Goal: Answer question/provide support: Share knowledge or assist other users

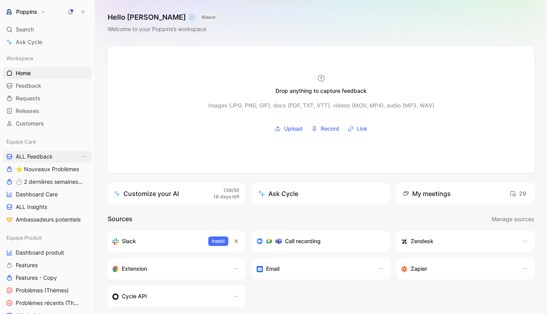
click at [48, 156] on span "ALL Feedback" at bounding box center [34, 157] width 37 height 8
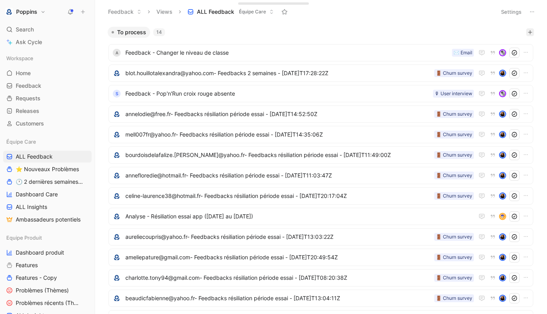
click at [533, 31] on button "button" at bounding box center [530, 32] width 8 height 8
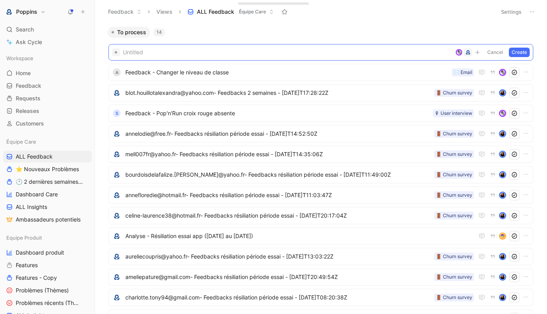
paste span
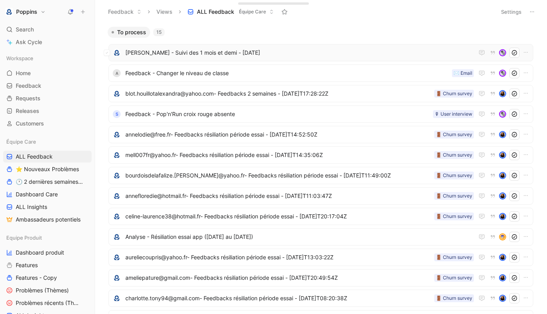
click at [238, 46] on div "[PERSON_NAME] - Suivi des 1 mois et demi - [DATE]" at bounding box center [320, 52] width 425 height 17
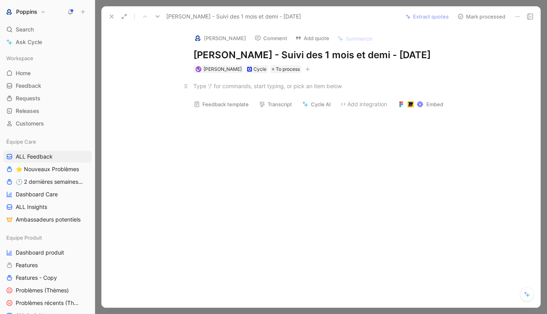
click at [232, 84] on div at bounding box center [329, 86] width 272 height 8
click at [237, 85] on div at bounding box center [329, 86] width 272 height 8
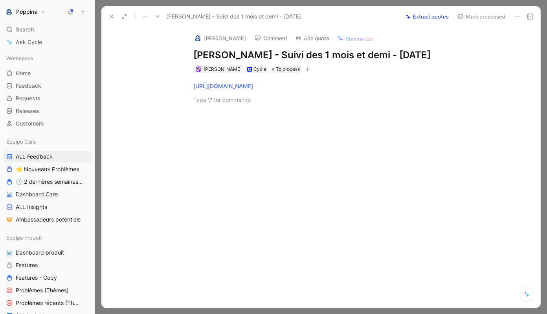
paste div
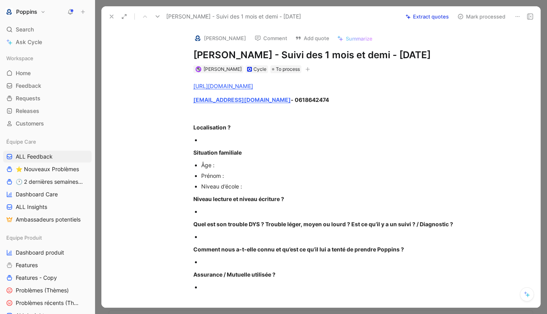
click at [304, 107] on p at bounding box center [329, 113] width 302 height 13
click at [253, 140] on div at bounding box center [333, 140] width 264 height 8
click at [237, 177] on div "Prénom :" at bounding box center [333, 175] width 264 height 8
click at [230, 165] on div "Âge :" at bounding box center [333, 165] width 264 height 8
click at [236, 174] on span "[PERSON_NAME]" at bounding box center [247, 175] width 46 height 7
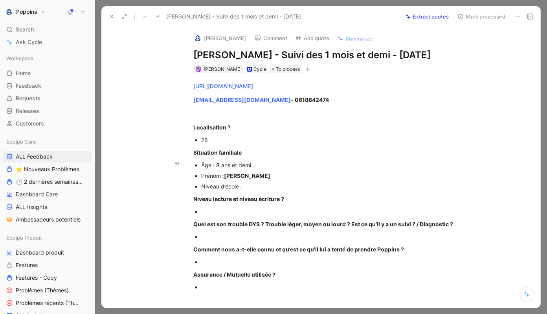
click at [236, 174] on span "[PERSON_NAME]" at bounding box center [247, 175] width 46 height 7
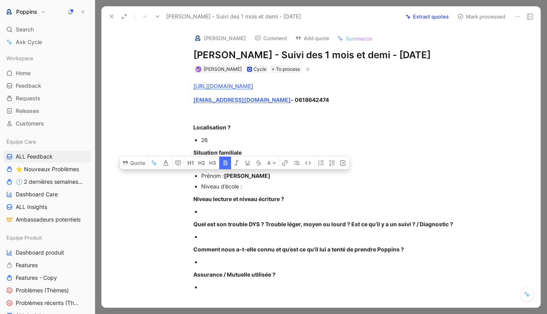
click at [228, 163] on icon "button" at bounding box center [225, 163] width 6 height 6
copy div "Prénom :"
click at [248, 183] on div "Niveau d’école :" at bounding box center [333, 186] width 264 height 8
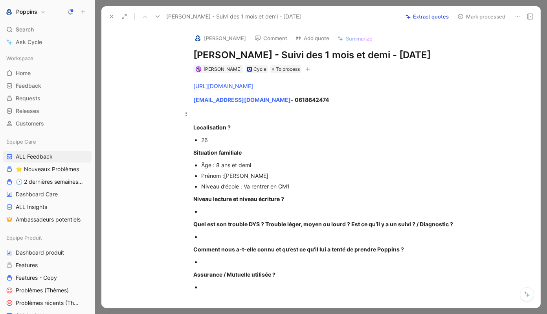
click at [214, 107] on p at bounding box center [329, 113] width 302 height 13
click at [226, 210] on div at bounding box center [333, 211] width 264 height 8
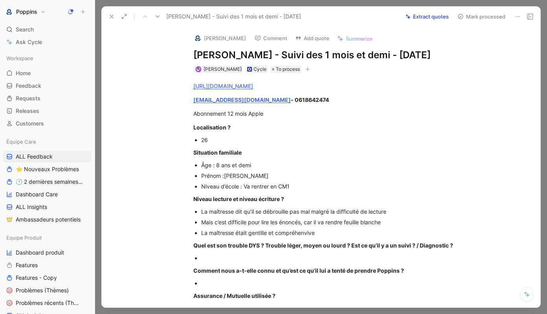
click at [211, 259] on div at bounding box center [333, 258] width 264 height 8
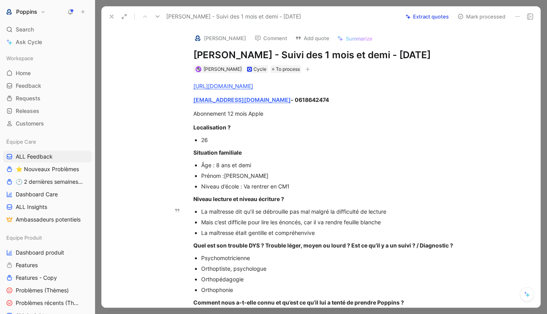
click at [335, 232] on div "La maîtresse était gentille et compréhenvive" at bounding box center [333, 232] width 264 height 8
click at [248, 284] on p "Orthophonie" at bounding box center [333, 289] width 264 height 11
click at [240, 290] on div "Orthophonie" at bounding box center [333, 289] width 264 height 8
drag, startPoint x: 237, startPoint y: 289, endPoint x: 290, endPoint y: 289, distance: 53.1
click at [290, 289] on div "Orthophonie , e ton fait" at bounding box center [333, 289] width 264 height 8
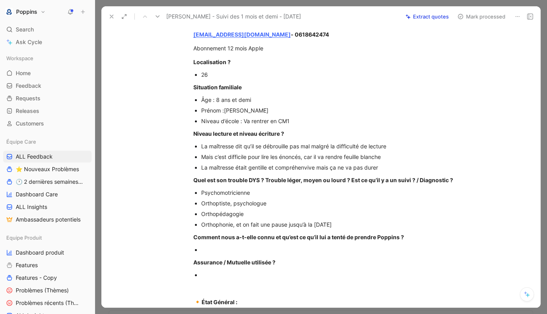
scroll to position [67, 0]
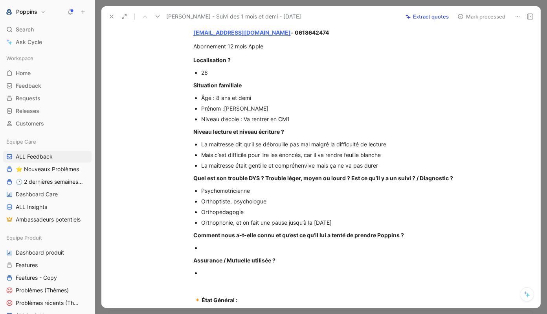
click at [307, 241] on p "Comment nous a-t-elle connu et qu’est ce qu’il lui a tenté de prendre Poppins ?" at bounding box center [329, 234] width 302 height 13
click at [290, 163] on div "La maîtresse était gentille et compréhenvive mais ça ne va pas durer" at bounding box center [333, 165] width 264 height 8
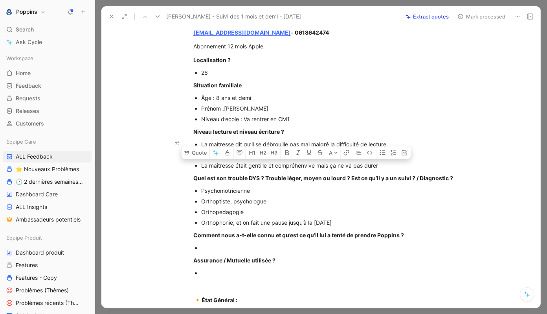
click at [291, 164] on div "La maîtresse était gentille et compréhenvive mais ça ne va pas durer" at bounding box center [333, 165] width 264 height 8
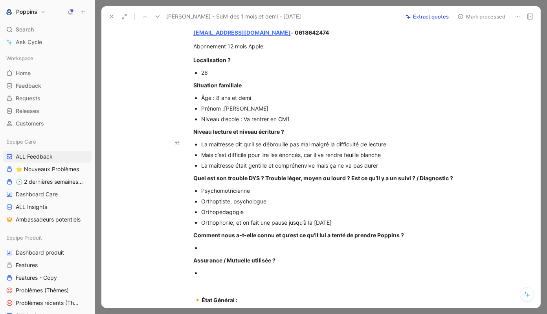
click at [291, 164] on div "La maîtresse était gentille et compréhenvive mais ça ne va pas durer" at bounding box center [333, 165] width 264 height 8
click at [394, 163] on div "La maîtresse était gentille et compréhensive mais ça ne va pas durer" at bounding box center [333, 165] width 264 height 8
click at [305, 241] on p "Comment nous a-t-elle connu et qu’est ce qu’il lui a tenté de prendre Poppins ?" at bounding box center [329, 234] width 302 height 13
click at [283, 245] on div at bounding box center [333, 247] width 264 height 8
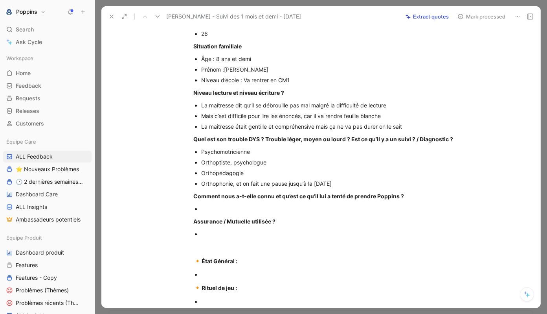
scroll to position [125, 0]
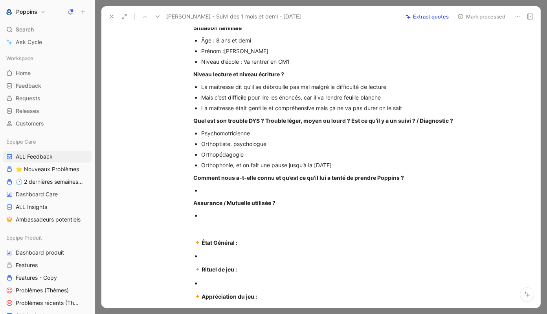
click at [294, 210] on p at bounding box center [333, 215] width 264 height 11
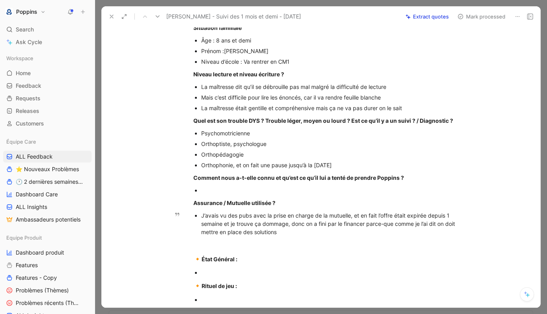
click at [352, 216] on div "J’avais vu des pubs avec la prise en charge de la mutuelle, et en fait l’offre …" at bounding box center [333, 223] width 264 height 25
click at [264, 265] on p "🔸 État Général :" at bounding box center [329, 259] width 302 height 15
click at [234, 275] on div at bounding box center [333, 272] width 264 height 8
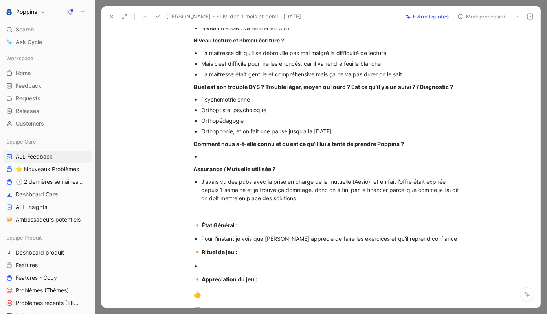
scroll to position [177, 0]
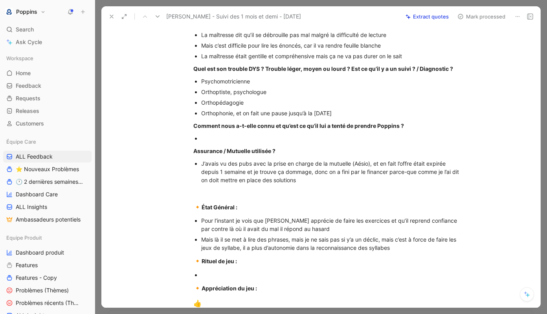
click at [257, 136] on div at bounding box center [333, 138] width 264 height 8
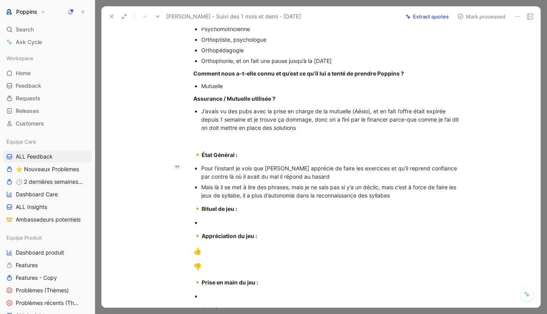
click at [400, 193] on div "Mais là il se met à lire des phrases, mais je ne sais pas si y’a un déclic, mai…" at bounding box center [333, 191] width 264 height 17
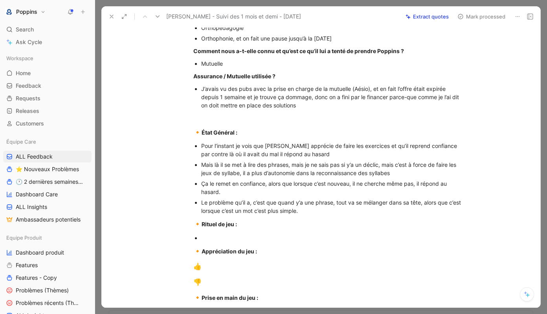
scroll to position [254, 0]
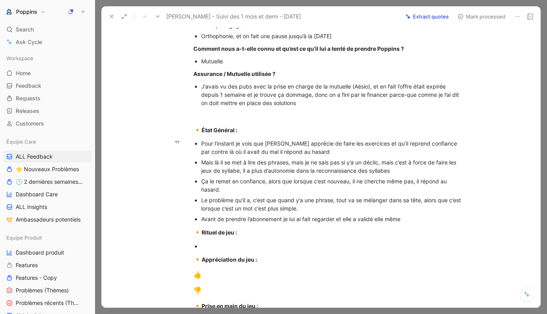
click at [295, 222] on div "Avant de prendre l’abonnement je lui ai fait regarder et elle a validé elle même" at bounding box center [333, 219] width 264 height 8
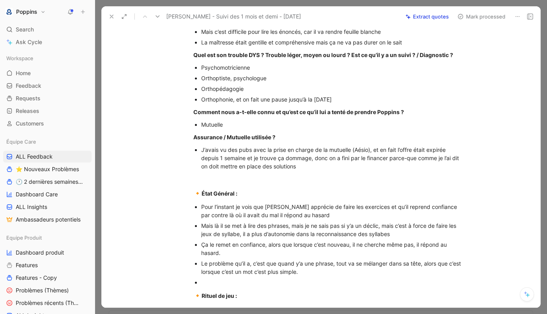
scroll to position [175, 0]
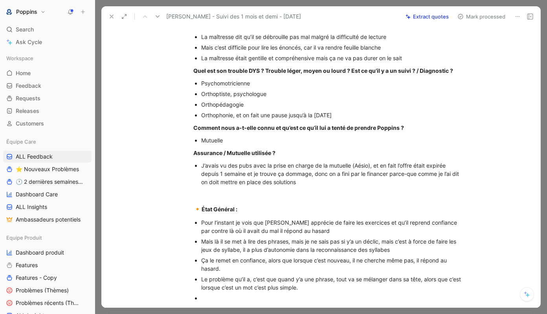
click at [352, 113] on div "Orthophonie, et on fait une pause jusqu’à la [DATE]" at bounding box center [333, 115] width 264 height 8
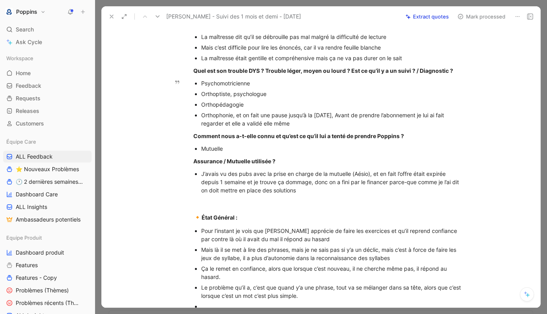
click at [348, 115] on div "Orthophonie, et on fait une pause jusqu’à la [DATE], Avant de prendre l’abonnem…" at bounding box center [333, 119] width 264 height 17
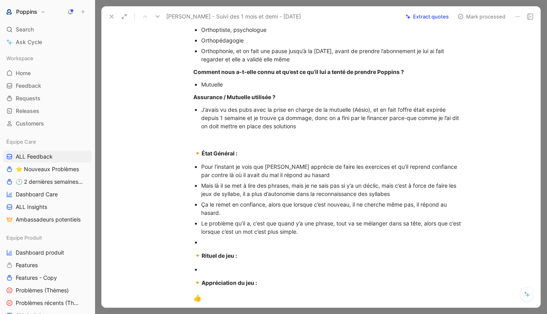
scroll to position [242, 0]
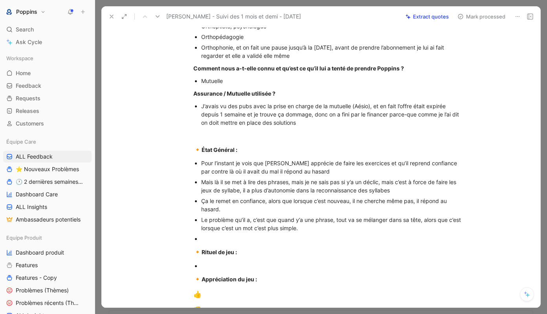
click at [329, 57] on div "Orthophonie, et on fait une pause jusqu’à la [DATE], avant de prendre l’abonnem…" at bounding box center [333, 51] width 264 height 17
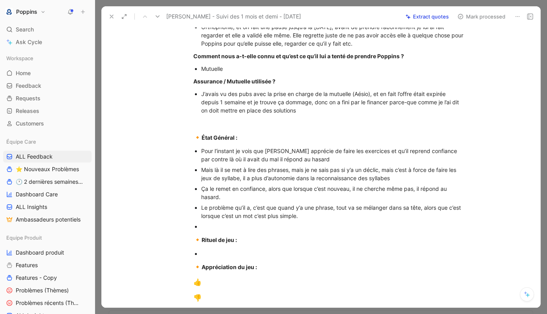
scroll to position [265, 0]
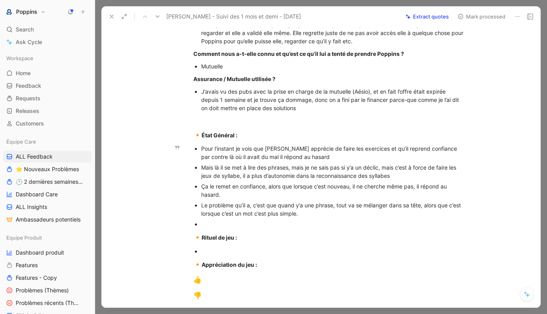
click at [267, 226] on div at bounding box center [333, 224] width 264 height 8
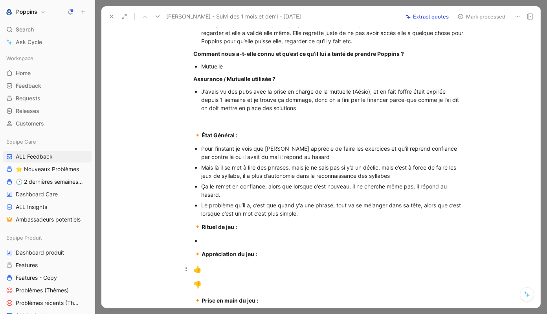
click at [221, 272] on div "👍" at bounding box center [329, 269] width 272 height 10
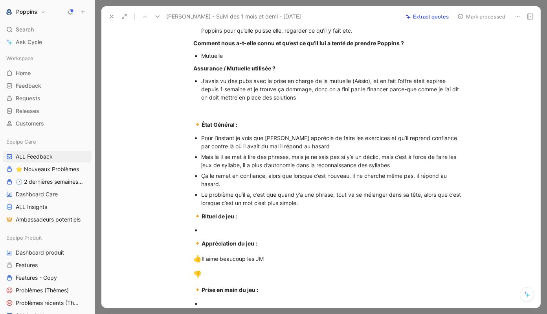
click at [248, 264] on p "👍 Il aime beaucoup les JM" at bounding box center [329, 258] width 302 height 15
click at [224, 274] on div "👎" at bounding box center [329, 274] width 272 height 10
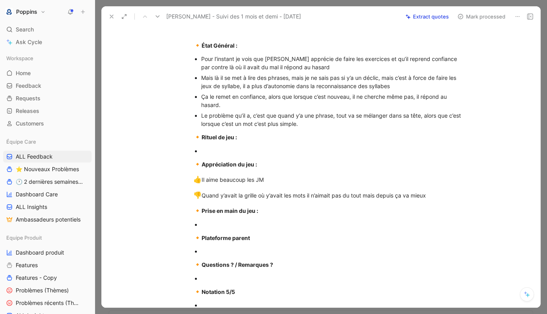
scroll to position [365, 0]
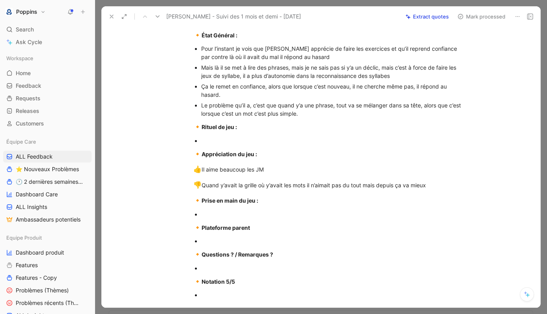
click at [234, 213] on div at bounding box center [333, 214] width 264 height 8
click at [303, 115] on div "Le problème qu’il a, c’est que quand y’a une phrase, tout va se mélanger dans s…" at bounding box center [333, 109] width 264 height 17
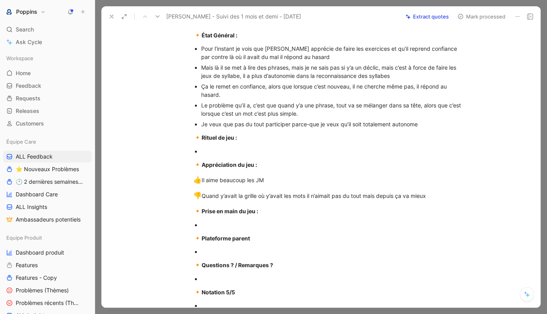
click at [247, 220] on p at bounding box center [333, 224] width 264 height 11
click at [206, 154] on div at bounding box center [333, 151] width 264 height 8
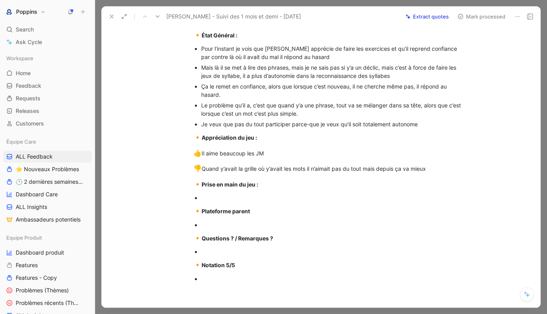
click at [215, 200] on div at bounding box center [333, 197] width 264 height 8
click at [215, 260] on div "🔸 Notation 5/5" at bounding box center [329, 265] width 272 height 10
click at [212, 256] on p at bounding box center [333, 251] width 264 height 11
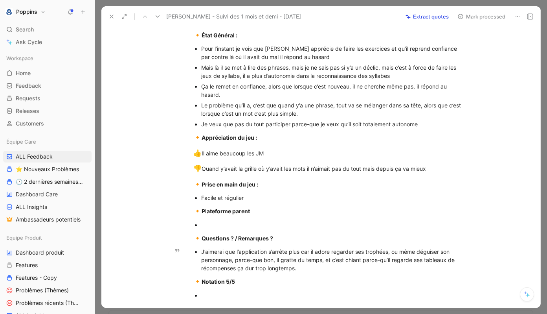
click at [355, 257] on div "J’aimerai que l’application s’arrête plus car il adore regarder ses trophées, o…" at bounding box center [333, 259] width 264 height 25
click at [322, 267] on div "J’aimerai que l’application s’arrête plus car il adore regarder ses trophées, o…" at bounding box center [333, 259] width 264 height 25
click at [354, 257] on div "J’aimerai que l’application s’arrête plus car il adore regarder ses trophées, o…" at bounding box center [333, 259] width 264 height 25
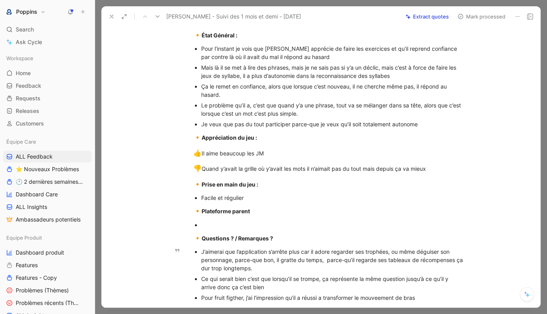
click at [376, 297] on div "Pour fruit figther, j’ai l’impression qu’il a réussi a transformer le mouveemen…" at bounding box center [333, 297] width 264 height 8
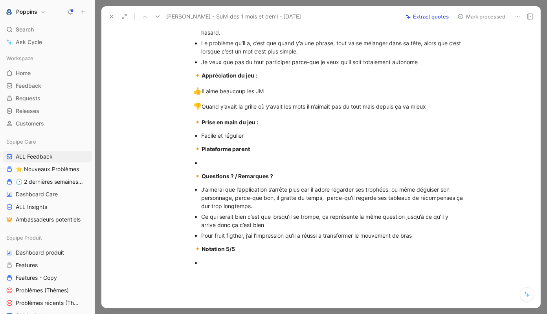
scroll to position [430, 0]
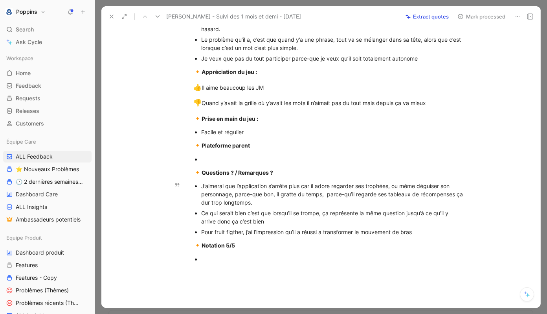
click at [434, 226] on p "Pour fruit figther, j’ai l’impression qu’il a réussi a transformer le mouvement…" at bounding box center [333, 231] width 264 height 11
click at [425, 230] on div "Pour fruit figther, j’ai l’impression qu’il a réussi a transformer le mouvement…" at bounding box center [333, 232] width 264 height 8
click at [232, 232] on div "Pour fruit figther, j’ai l’impression qu’il a réussi a transformer le mouvement…" at bounding box center [333, 232] width 264 height 8
click at [216, 230] on div "Pour fruit fighter, j’ai l’impression qu’il a réussi a transformer le mouvement…" at bounding box center [333, 232] width 264 height 8
click at [443, 233] on div "Pour fruit fighter, j’ai l’impression qu’il a réussi a transformer le mouvement…" at bounding box center [333, 232] width 264 height 8
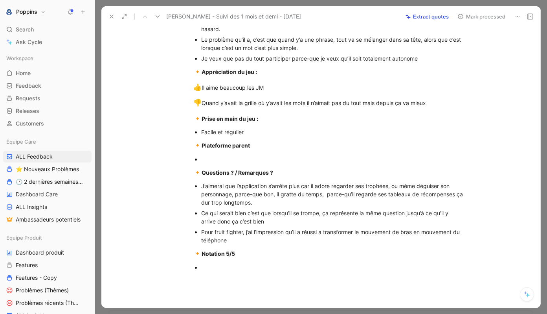
click at [210, 267] on div at bounding box center [333, 267] width 264 height 8
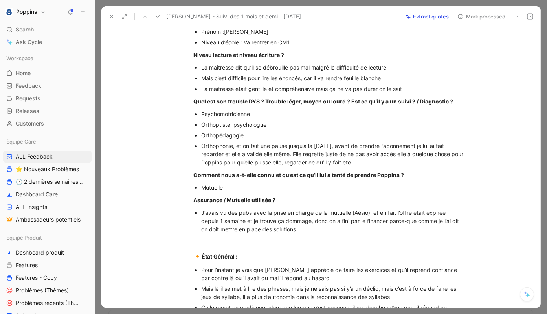
scroll to position [0, 0]
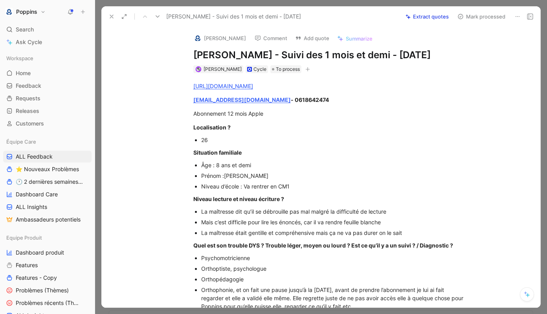
click at [213, 56] on h1 "[PERSON_NAME] - Suivi des 1 mois et demi - [DATE]" at bounding box center [329, 55] width 272 height 13
click at [305, 69] on icon "button" at bounding box center [307, 69] width 5 height 5
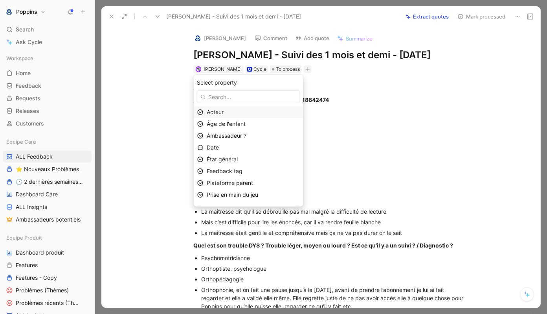
click at [263, 112] on div "Acteur" at bounding box center [253, 111] width 93 height 9
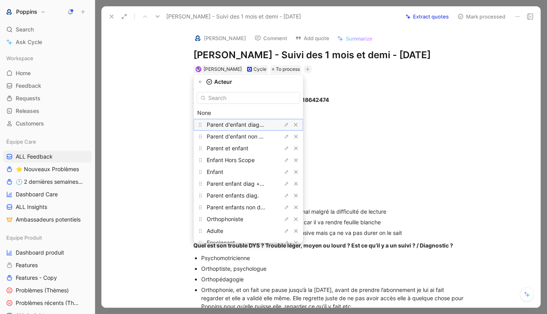
click at [269, 127] on span "Parent d'enfant diagnostiqué" at bounding box center [244, 124] width 75 height 7
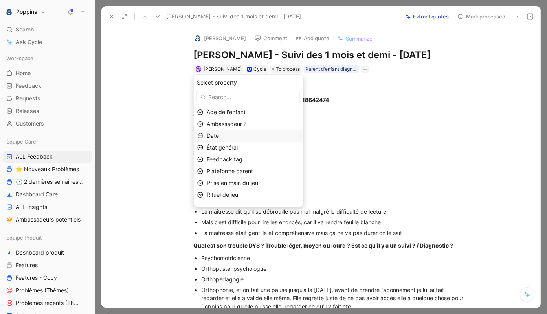
click at [253, 134] on div "Date" at bounding box center [253, 135] width 93 height 9
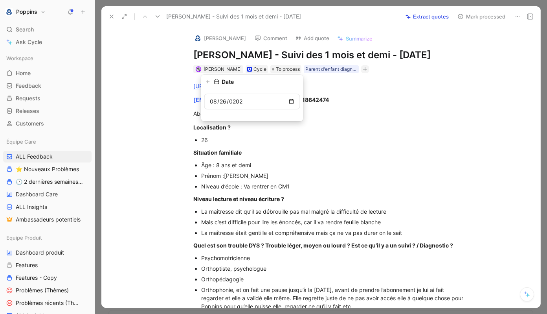
type input "[DATE]"
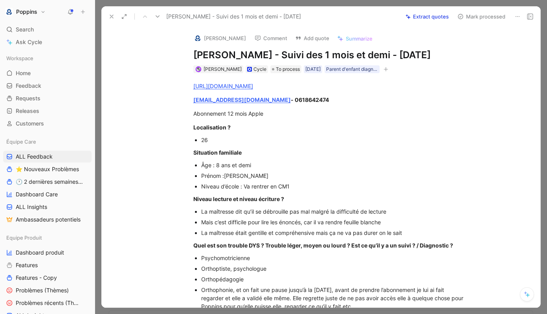
click at [390, 70] on button "button" at bounding box center [386, 69] width 8 height 8
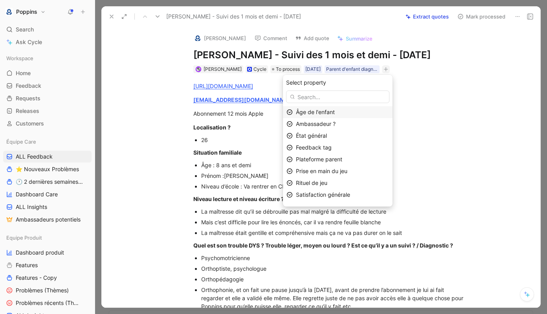
click at [349, 112] on div "Âge de l'enfant" at bounding box center [342, 111] width 93 height 9
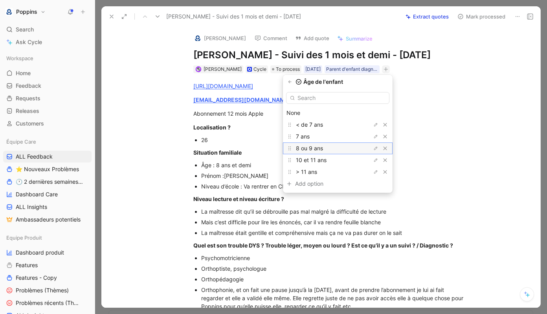
click at [336, 149] on div "8 ou 9 ans" at bounding box center [325, 147] width 59 height 9
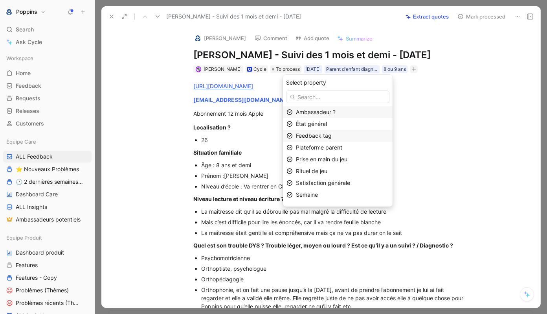
click at [332, 136] on span "Feedback tag" at bounding box center [314, 135] width 36 height 7
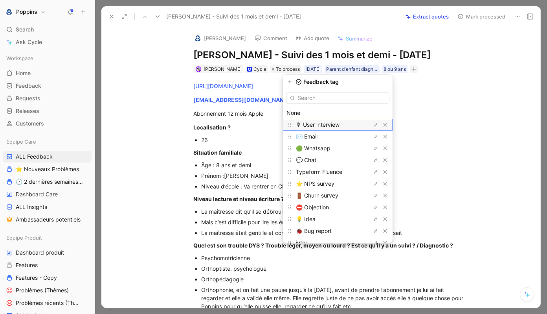
click at [334, 127] on span "🎙 User interview" at bounding box center [318, 124] width 44 height 7
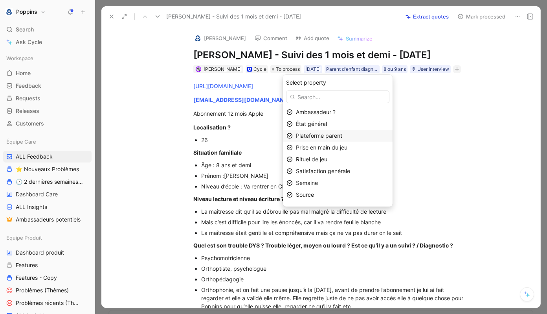
click at [336, 134] on span "Plateforme parent" at bounding box center [319, 135] width 46 height 7
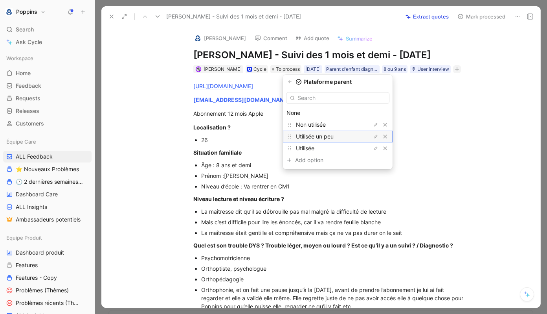
click at [334, 138] on span "Utilisée un peu" at bounding box center [315, 136] width 38 height 7
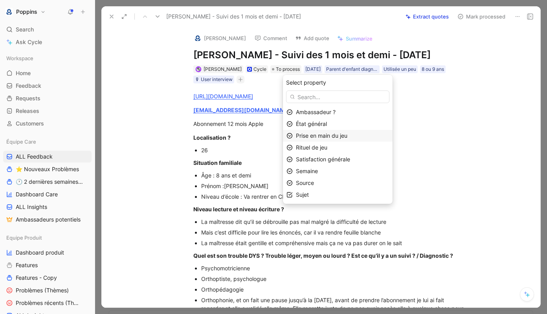
click at [332, 134] on span "Prise en main du jeu" at bounding box center [321, 135] width 51 height 7
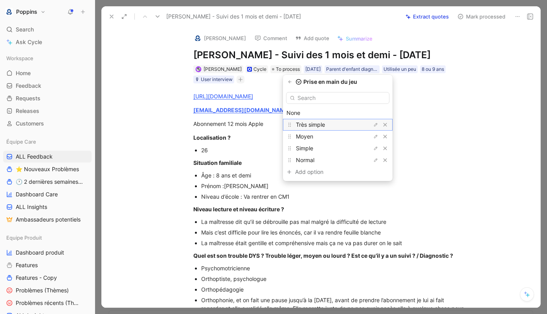
click at [325, 124] on span "Très simple" at bounding box center [310, 124] width 29 height 7
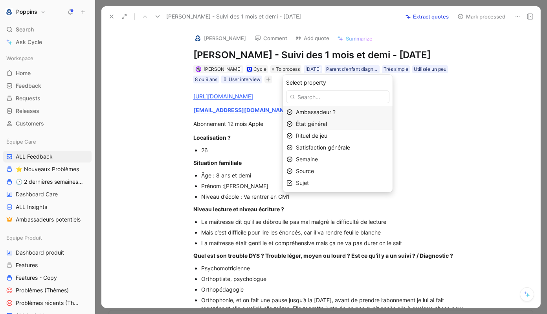
click at [327, 124] on span "État général" at bounding box center [311, 123] width 31 height 7
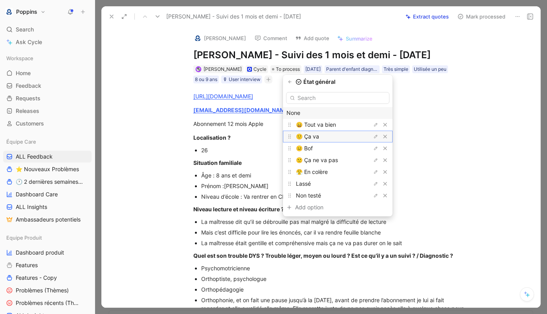
click at [331, 132] on div "🙂 Ça va" at bounding box center [325, 136] width 59 height 9
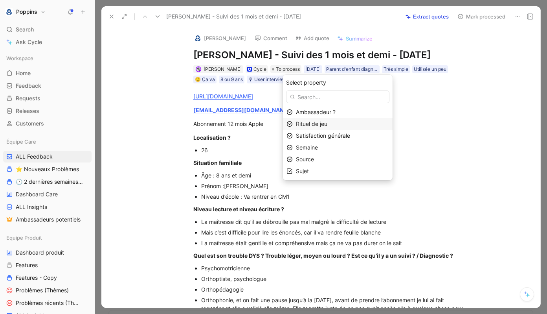
click at [324, 125] on span "Rituel de jeu" at bounding box center [311, 123] width 31 height 7
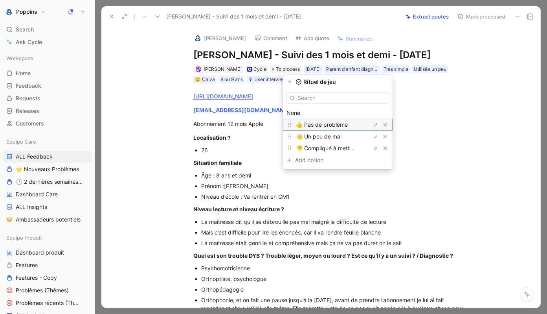
click at [325, 123] on span "👍 Pas de problème" at bounding box center [322, 124] width 52 height 7
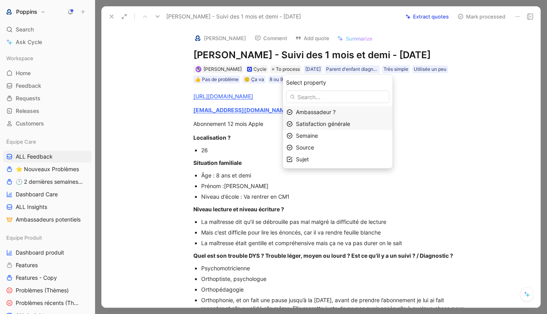
click at [324, 122] on span "Satisfaction générale" at bounding box center [323, 123] width 54 height 7
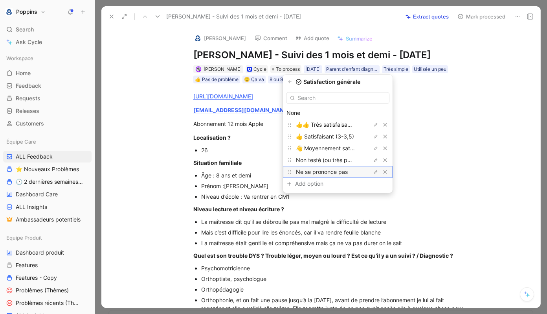
click at [334, 166] on div "Ne se prononce pas" at bounding box center [338, 172] width 110 height 12
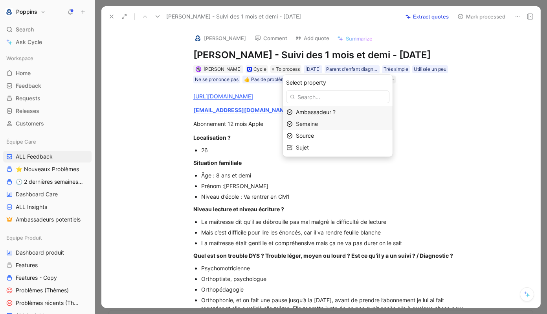
click at [329, 124] on div "Semaine" at bounding box center [342, 123] width 93 height 9
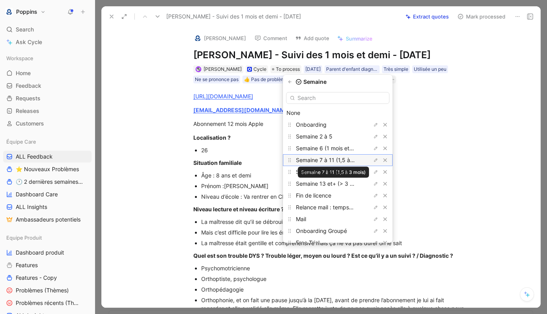
click at [334, 162] on span "Semaine 7 à 11 (1,5 à 3 mois)" at bounding box center [333, 159] width 75 height 7
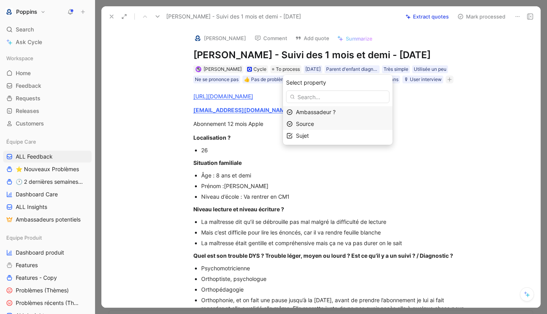
click at [322, 125] on div "Source" at bounding box center [342, 123] width 93 height 9
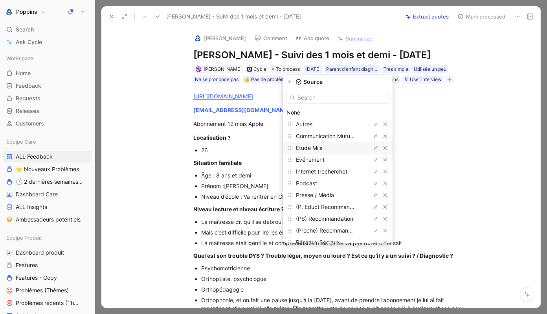
scroll to position [18, 0]
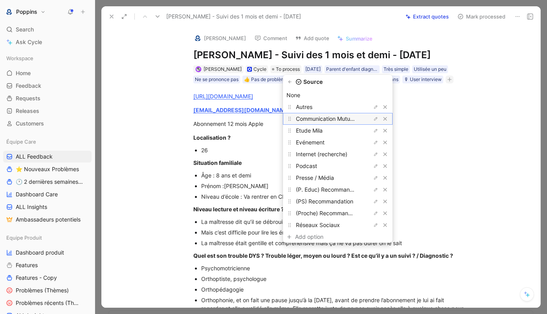
click at [333, 118] on span "Communication Mutuelles" at bounding box center [329, 118] width 66 height 7
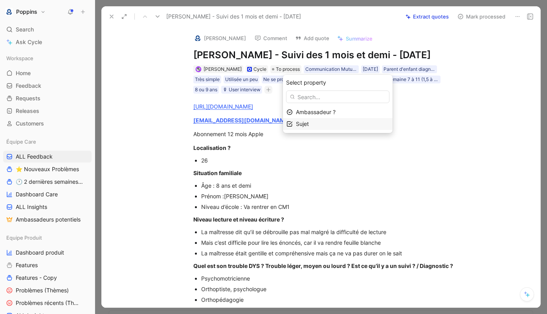
click at [324, 121] on div "Sujet" at bounding box center [342, 123] width 93 height 9
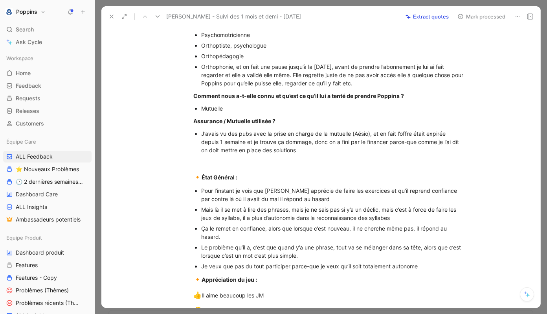
scroll to position [303, 0]
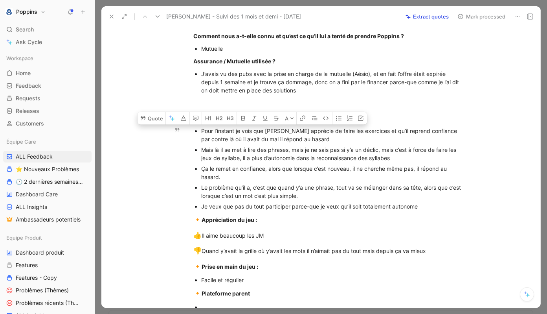
drag, startPoint x: 318, startPoint y: 140, endPoint x: 196, endPoint y: 126, distance: 123.0
click at [201, 126] on li "Pour l’instant je vois que [PERSON_NAME] apprécie de faire les exercices et qu’…" at bounding box center [333, 134] width 264 height 19
copy div "Pour l’instant je vois que [PERSON_NAME] apprécie de faire les exercices et qu’…"
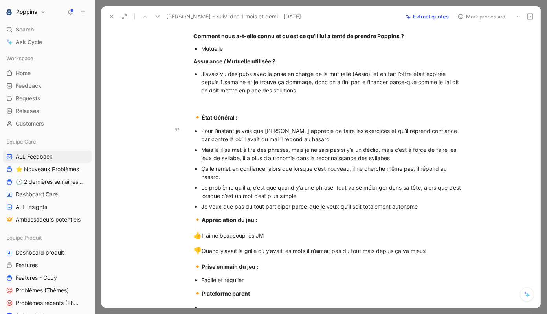
click at [254, 145] on div "Mais là il se met à lire des phrases, mais je ne sais pas si y’a un déclic, mai…" at bounding box center [333, 153] width 264 height 17
click at [253, 140] on div "Pour l’instant je vois que [PERSON_NAME] apprécie de faire les exercices et qu’…" at bounding box center [333, 135] width 264 height 17
click at [315, 138] on div "Pour l’instant je vois que [PERSON_NAME] apprécie de faire les exercices et qu’…" at bounding box center [333, 135] width 264 height 17
drag, startPoint x: 354, startPoint y: 138, endPoint x: 305, endPoint y: 138, distance: 48.7
click at [305, 138] on div "Pour l’instant je vois que [PERSON_NAME] apprécie de faire les exercices et qu’…" at bounding box center [333, 135] width 264 height 17
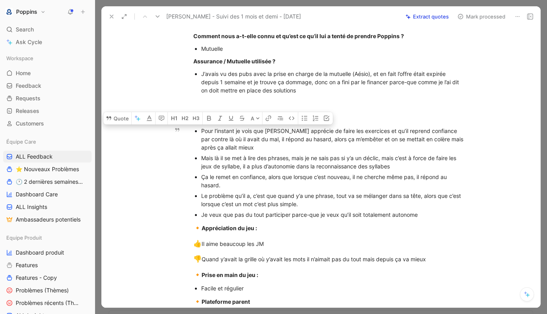
drag, startPoint x: 238, startPoint y: 146, endPoint x: 201, endPoint y: 130, distance: 40.0
click at [201, 130] on div "Pour l’instant je vois que [PERSON_NAME] apprécie de faire les exercices et qu’…" at bounding box center [333, 139] width 264 height 25
click at [124, 116] on button "Quote" at bounding box center [117, 118] width 28 height 13
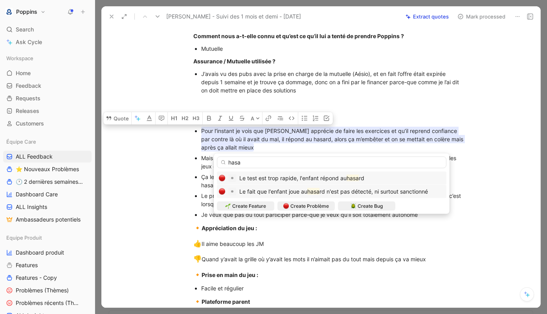
type input "hasa"
click at [314, 193] on mark "hasa" at bounding box center [313, 191] width 12 height 7
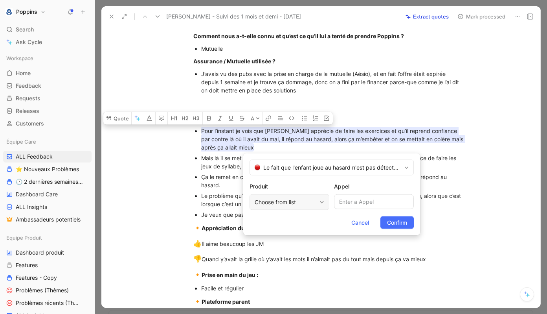
click at [306, 200] on div "Choose from list" at bounding box center [286, 201] width 62 height 9
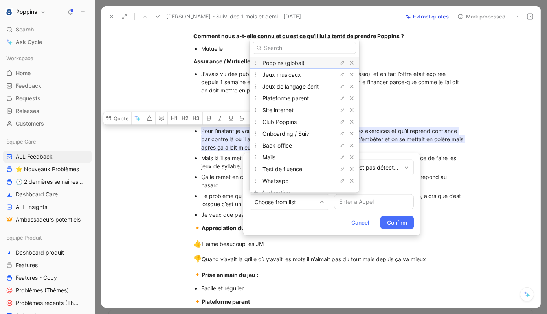
click at [296, 63] on span "Poppins (global)" at bounding box center [284, 62] width 42 height 7
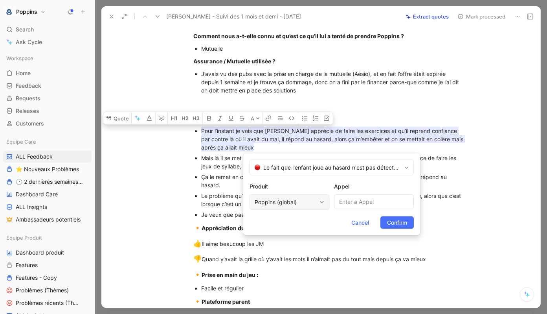
click at [296, 200] on div "Poppins (global)" at bounding box center [286, 201] width 62 height 9
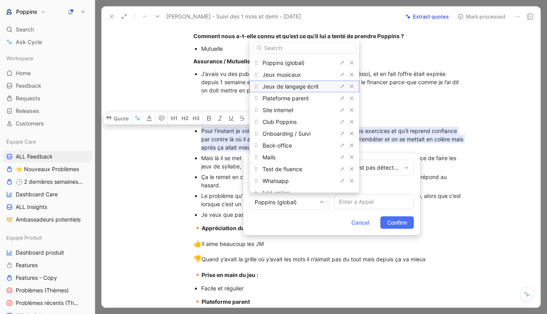
click at [300, 86] on span "Jeux de langage écrit" at bounding box center [291, 86] width 56 height 7
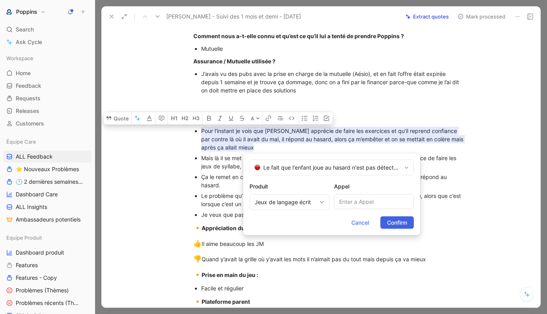
click at [401, 221] on span "Confirm" at bounding box center [397, 222] width 20 height 9
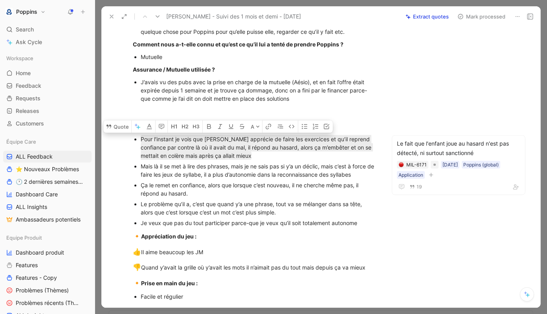
scroll to position [311, 0]
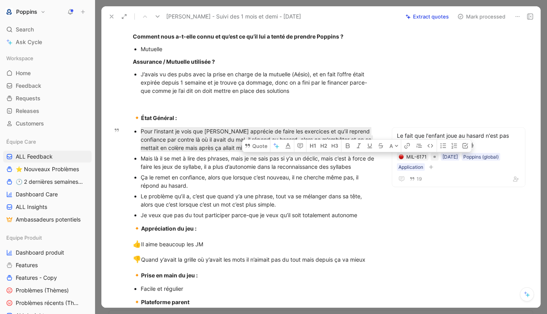
drag, startPoint x: 351, startPoint y: 169, endPoint x: 364, endPoint y: 182, distance: 17.8
click at [364, 171] on div "Mais là il se met à lire des phrases, mais je ne sais pas si y’a un déclic, mai…" at bounding box center [259, 162] width 236 height 17
copy div "à force de faire les jeux de syllabe, il a plus d’autonomie dans la reconnaissa…"
click at [215, 171] on div "Mais là il se met à lire des phrases, mais je ne sais pas si y’a un déclic, mai…" at bounding box center [259, 162] width 236 height 17
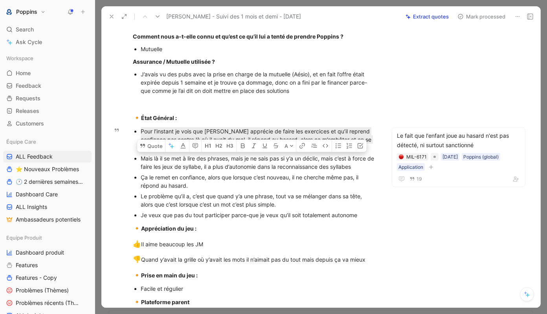
drag, startPoint x: 140, startPoint y: 170, endPoint x: 376, endPoint y: 181, distance: 236.1
click at [376, 181] on ul "Pour l’instant je vois que [PERSON_NAME] apprécie de faire les exercices et qu’…" at bounding box center [255, 173] width 274 height 94
click at [376, 171] on div "Mais là il se met à lire des phrases, mais je ne sais pas si y’a un déclic, mai…" at bounding box center [259, 162] width 236 height 17
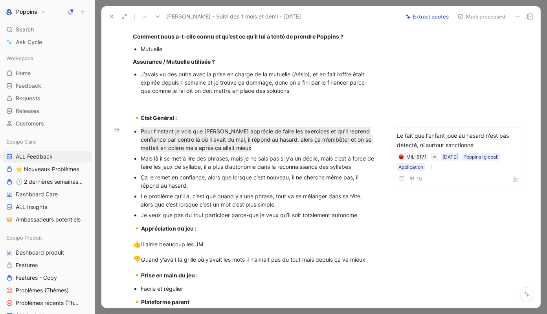
click at [354, 171] on div "Mais là il se met à lire des phrases, mais je ne sais pas si y’a un déclic, mai…" at bounding box center [259, 162] width 236 height 17
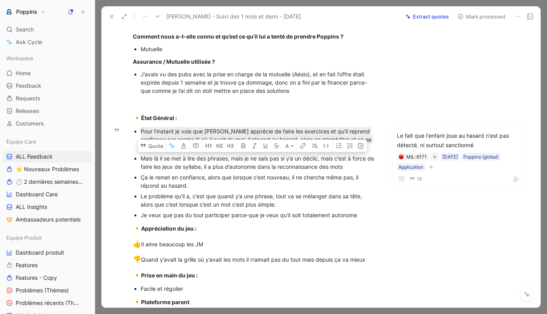
drag, startPoint x: 360, startPoint y: 182, endPoint x: 150, endPoint y: 174, distance: 210.5
click at [150, 171] on div "Mais là il se met à lire des phrases, mais je ne sais pas si y’a un déclic, mai…" at bounding box center [259, 162] width 236 height 17
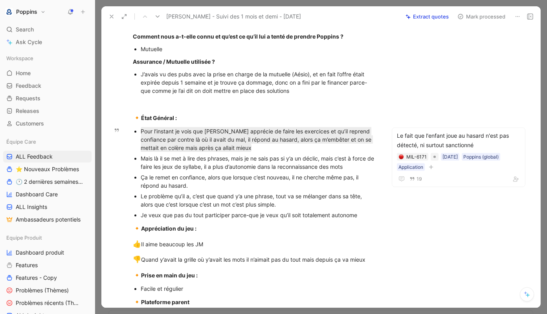
drag, startPoint x: 140, startPoint y: 171, endPoint x: 363, endPoint y: 179, distance: 223.4
click at [363, 179] on ul "Pour l’instant je vois que [PERSON_NAME] apprécie de faire les exercices et qu’…" at bounding box center [255, 173] width 274 height 94
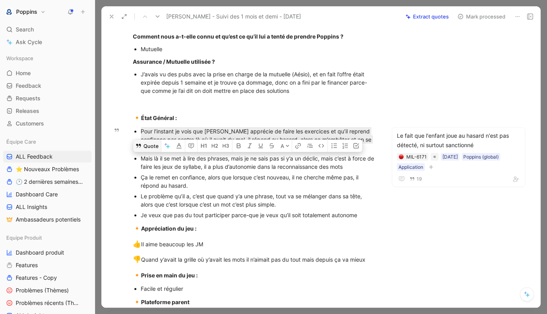
click at [151, 152] on button "Quote" at bounding box center [147, 145] width 28 height 13
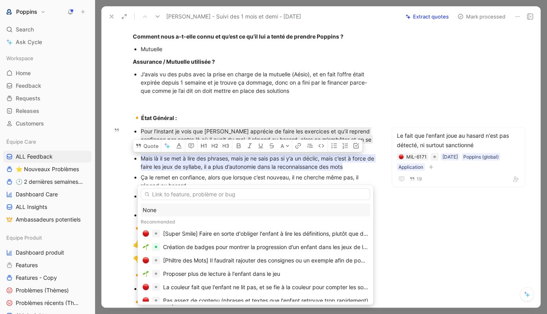
click at [162, 211] on div "None" at bounding box center [256, 209] width 226 height 9
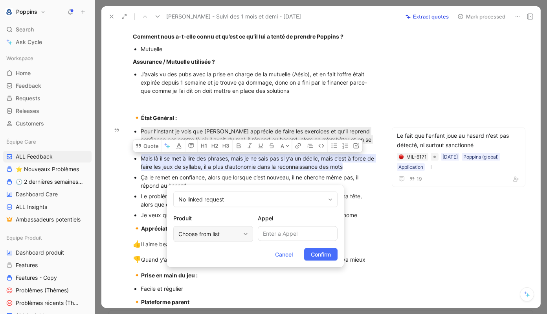
click at [192, 233] on div "Choose from list" at bounding box center [209, 233] width 62 height 9
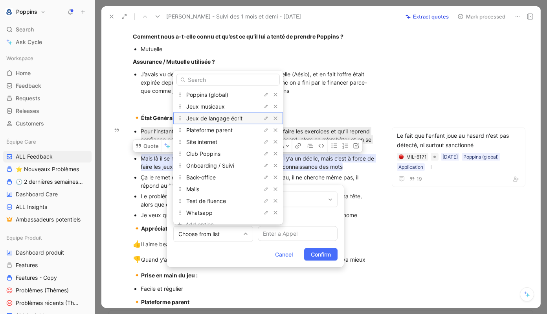
click at [218, 117] on span "Jeux de langage écrit" at bounding box center [214, 117] width 56 height 7
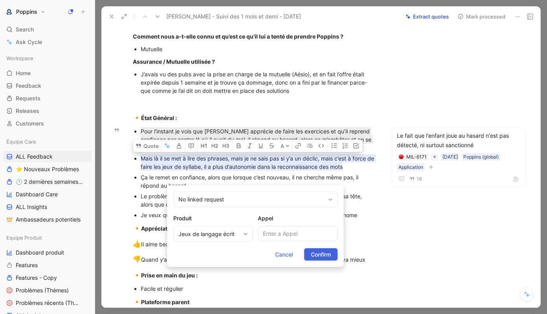
click at [318, 250] on span "Confirm" at bounding box center [321, 254] width 20 height 9
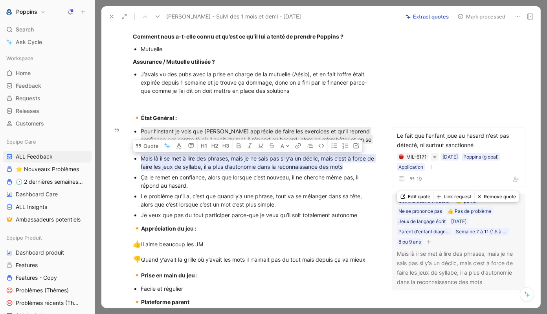
click at [432, 245] on button "button" at bounding box center [429, 241] width 8 height 8
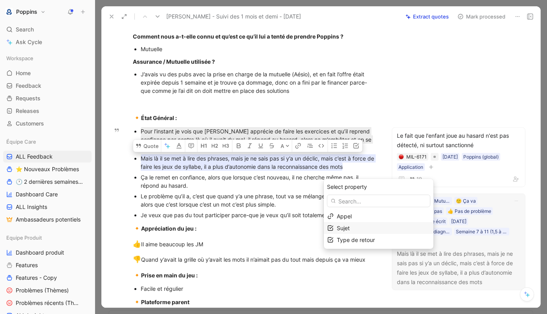
click at [361, 226] on div "Sujet" at bounding box center [383, 227] width 93 height 9
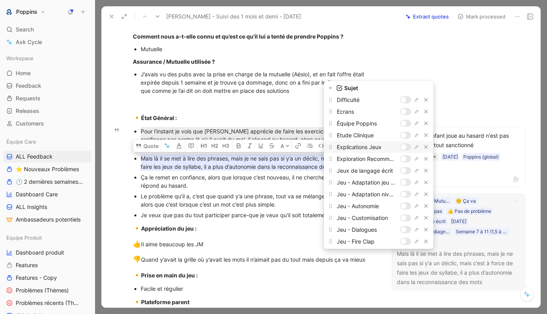
scroll to position [0, 0]
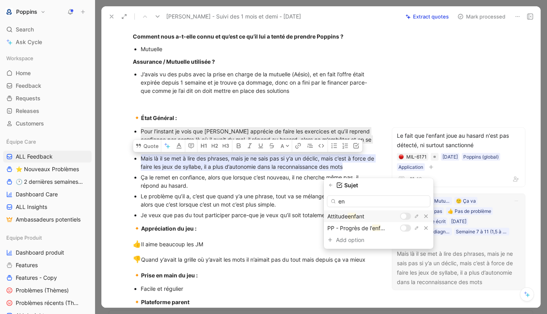
type input "e"
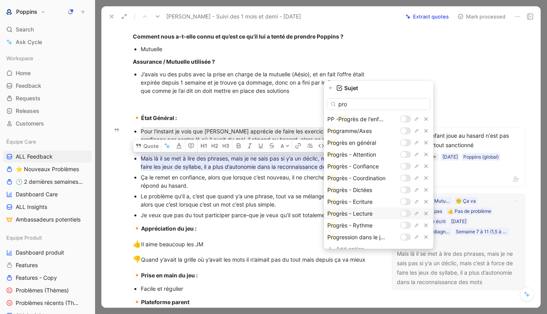
type input "pro"
click at [405, 212] on div at bounding box center [404, 213] width 6 height 6
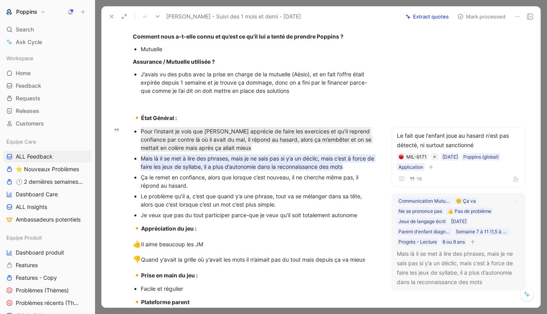
click at [208, 189] on div "Ça le remet en confiance, alors que lorsque c’est nouveau, il ne cherche même p…" at bounding box center [259, 181] width 236 height 17
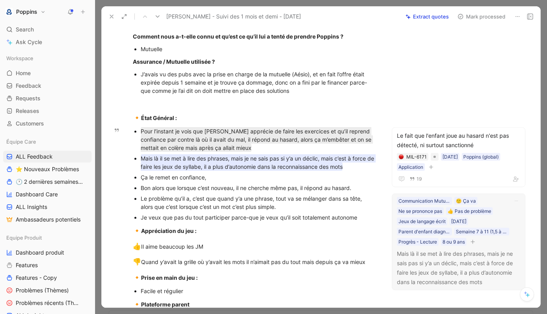
click at [169, 192] on div "Bon alors que lorsque c’est nouveau, il ne cherche même pas, il répond au hasar…" at bounding box center [259, 188] width 236 height 8
click at [261, 192] on div "Bon alors lorsque c’est nouveau, il ne cherche même pas, il répond au hasard." at bounding box center [259, 188] width 236 height 8
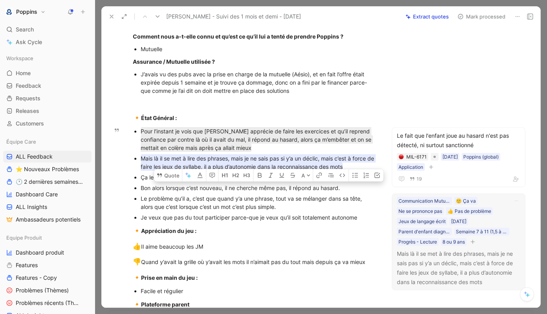
click at [261, 192] on div "Bon alors lorsque c’est nouveau, il ne cherche même pas, il répond au hasard." at bounding box center [259, 188] width 236 height 8
click at [143, 181] on button "Quote" at bounding box center [141, 175] width 28 height 13
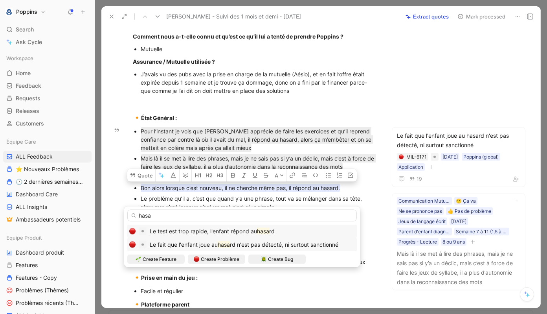
type input "hasa"
click at [189, 244] on span "Le fait que l'enfant joue au" at bounding box center [184, 244] width 68 height 7
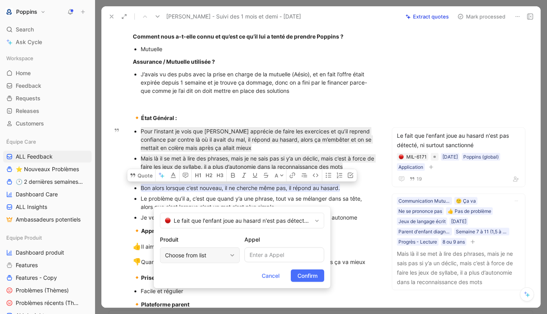
click at [202, 253] on div "Choose from list" at bounding box center [196, 254] width 62 height 9
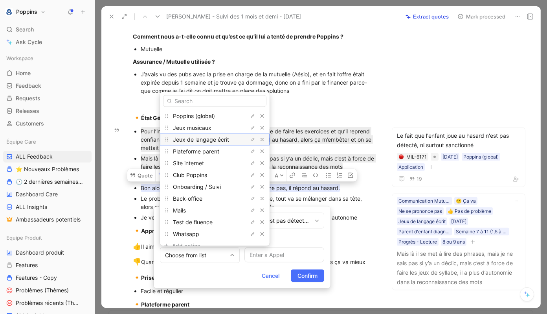
click at [210, 138] on span "Jeux de langage écrit" at bounding box center [201, 139] width 56 height 7
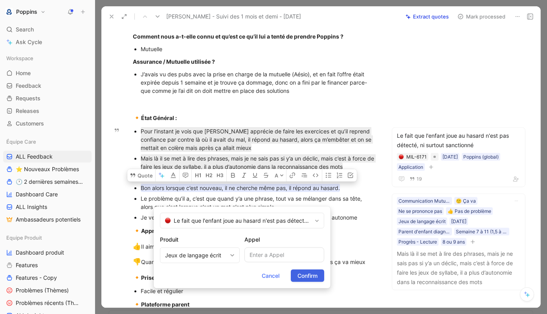
click at [300, 272] on span "Confirm" at bounding box center [308, 275] width 20 height 9
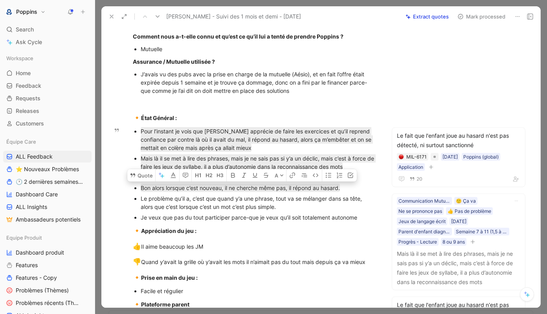
click at [214, 211] on div "Le problème qu’il a, c’est que quand y’a une phrase, tout va se mélanger dans s…" at bounding box center [259, 202] width 236 height 17
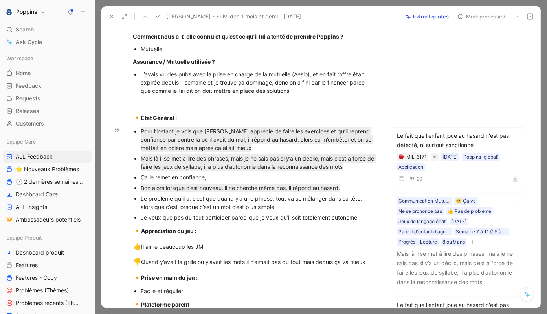
click at [278, 221] on div "Je veux que pas du tout participer parce-que je veux qu’il soit totalement auto…" at bounding box center [259, 217] width 236 height 8
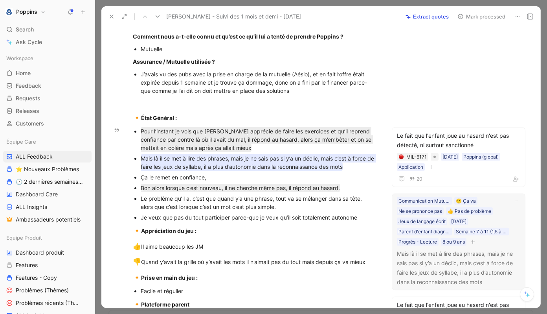
click at [303, 182] on p "Ça le remet en confiance," at bounding box center [259, 177] width 236 height 11
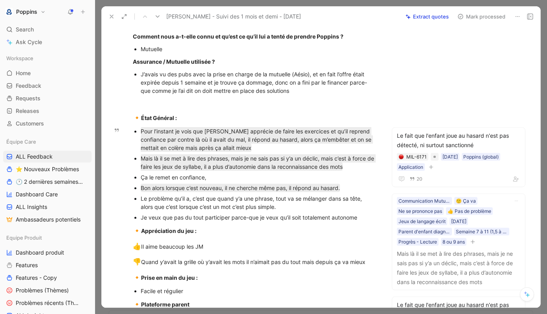
click at [228, 181] on div "Ça le remet en confiance," at bounding box center [259, 177] width 236 height 8
click at [195, 181] on div "Ça le remet en confiance," at bounding box center [259, 177] width 236 height 8
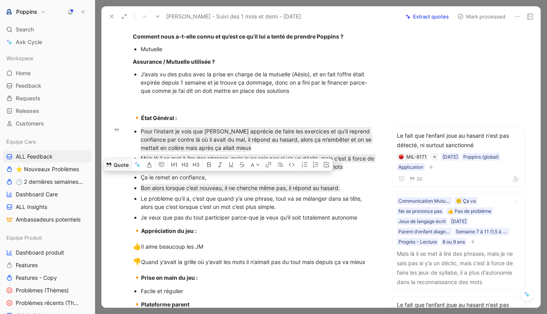
click at [115, 171] on button "Quote" at bounding box center [117, 164] width 28 height 13
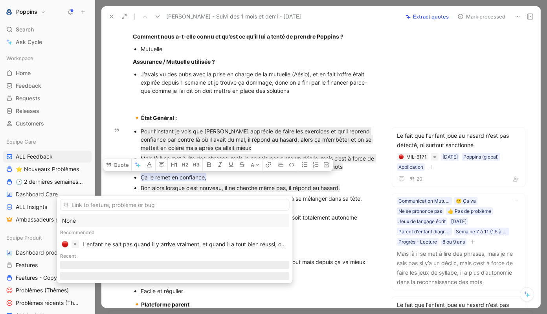
click at [116, 218] on div "None" at bounding box center [175, 220] width 226 height 9
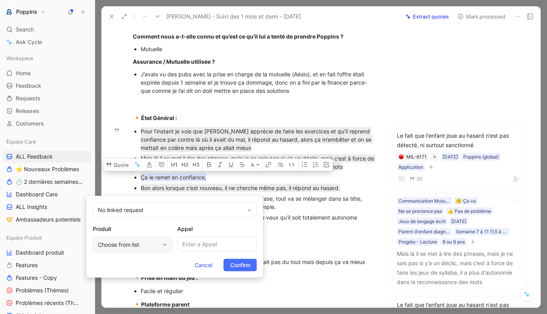
click at [118, 243] on div "Choose from list" at bounding box center [129, 244] width 62 height 9
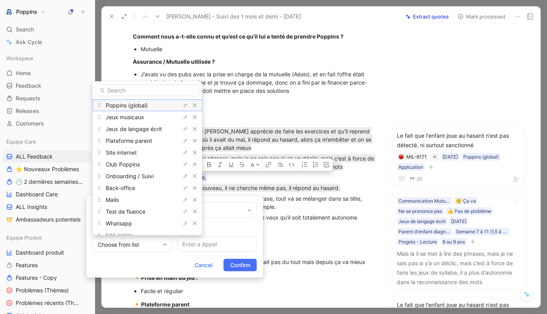
click at [138, 108] on span "Poppins (global)" at bounding box center [127, 104] width 42 height 7
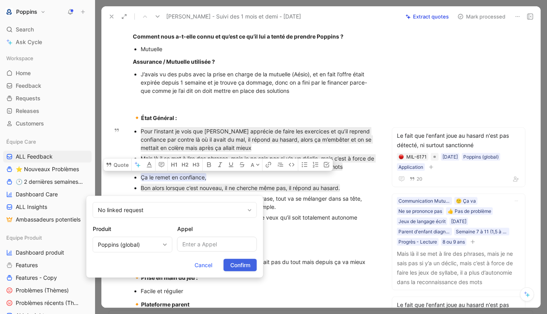
click at [241, 268] on span "Confirm" at bounding box center [240, 264] width 20 height 9
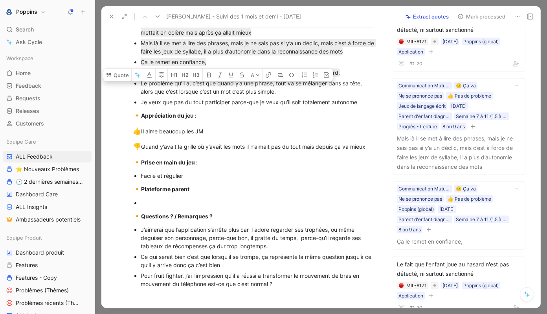
scroll to position [521, 0]
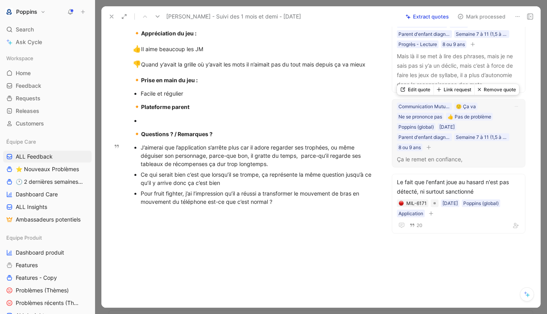
click at [429, 149] on icon "button" at bounding box center [428, 147] width 0 height 4
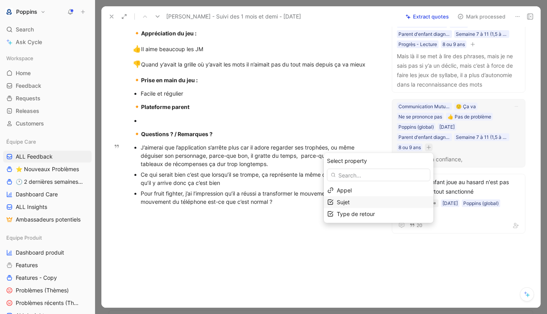
click at [366, 206] on div "Sujet" at bounding box center [383, 201] width 93 height 9
type input "conf"
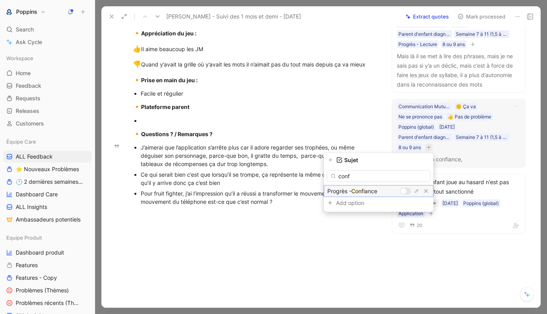
click at [405, 188] on div at bounding box center [405, 191] width 11 height 7
click at [333, 160] on icon "button" at bounding box center [330, 159] width 3 height 3
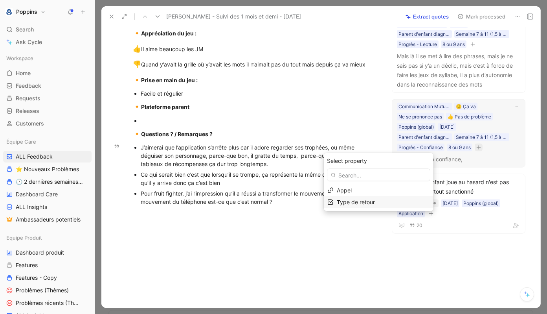
click at [375, 203] on span "Type de retour" at bounding box center [356, 202] width 38 height 7
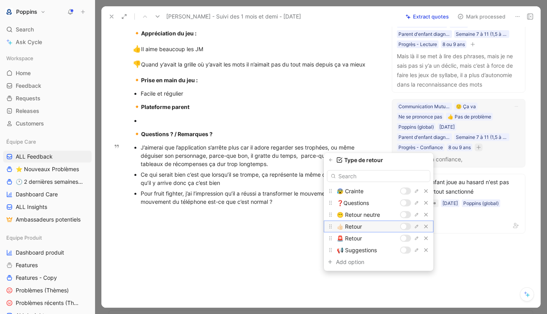
click at [406, 227] on div at bounding box center [404, 227] width 6 height 6
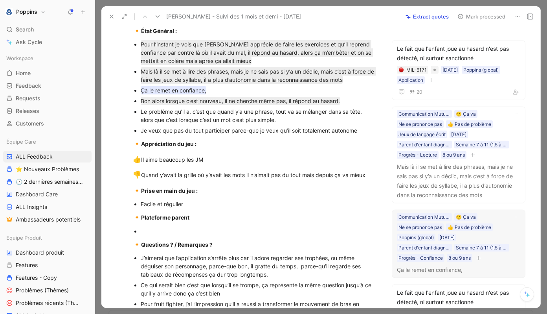
scroll to position [398, 0]
click at [268, 134] on div "Je veux que pas du tout participer parce-que je veux qu’il soit totalement auto…" at bounding box center [259, 130] width 236 height 8
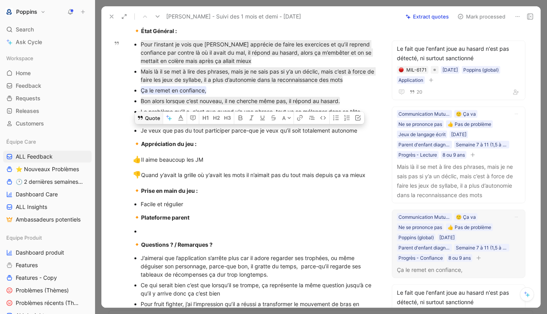
click at [151, 124] on button "Quote" at bounding box center [149, 117] width 28 height 13
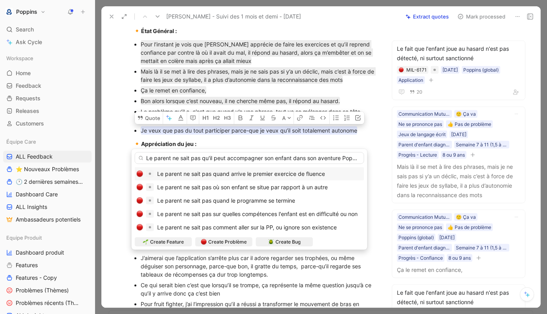
type input "Le parent ne sait pas qu'il peut accompagner son enfant dans son aventure Poppi…"
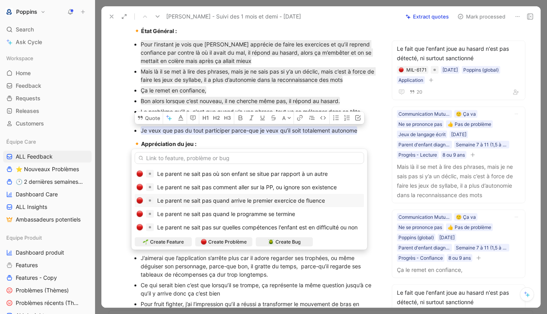
scroll to position [0, 0]
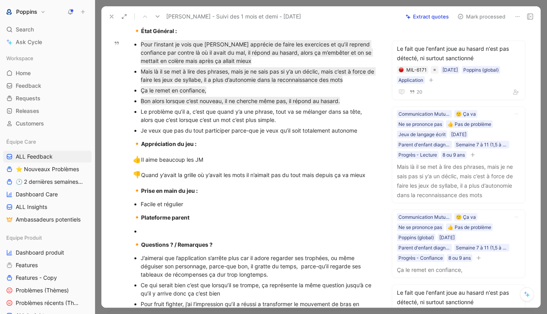
click at [361, 134] on div "Je veux que pas du tout participer parce-que je veux qu’il soit totalement auto…" at bounding box center [259, 130] width 236 height 8
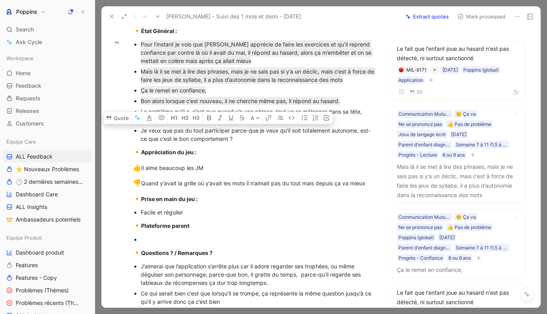
drag, startPoint x: 237, startPoint y: 153, endPoint x: 138, endPoint y: 142, distance: 99.2
click at [138, 142] on ul "Pour l’instant je vois que [PERSON_NAME] apprécie de faire les exercices et qu’…" at bounding box center [255, 91] width 274 height 105
click at [113, 124] on button "Quote" at bounding box center [117, 117] width 28 height 13
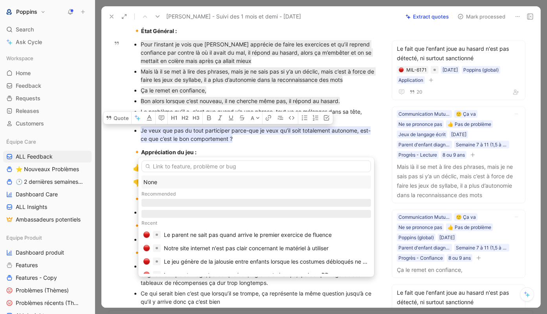
click at [166, 184] on div "None" at bounding box center [256, 181] width 226 height 9
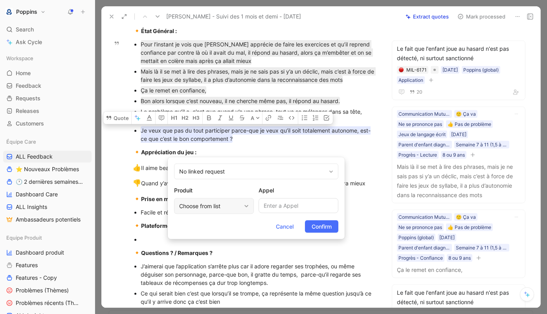
click at [210, 199] on div "Choose from list" at bounding box center [214, 206] width 80 height 16
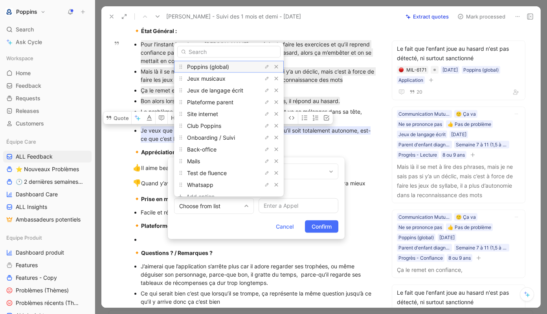
click at [222, 68] on span "Poppins (global)" at bounding box center [208, 66] width 42 height 7
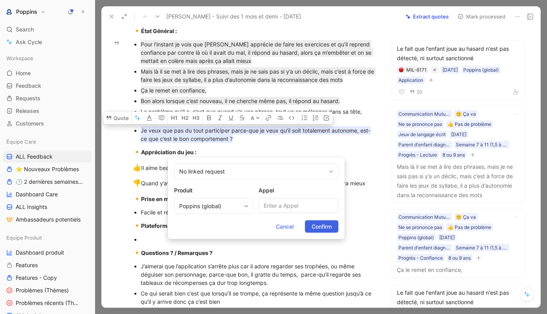
click at [324, 226] on span "Confirm" at bounding box center [322, 226] width 20 height 9
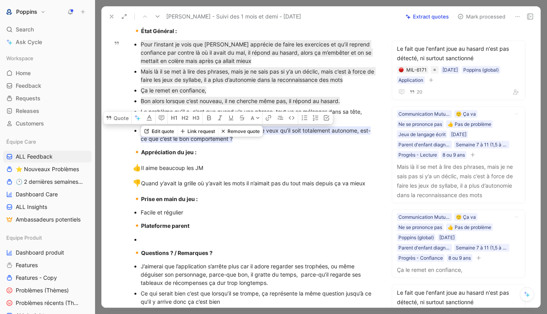
click at [284, 143] on mark "Je veux que pas du tout participer parce-que je veux qu’il soit totalement auto…" at bounding box center [256, 134] width 230 height 17
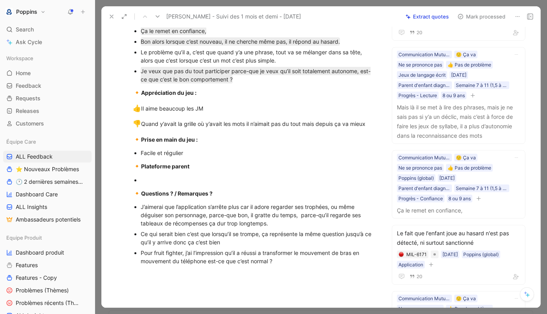
scroll to position [546, 0]
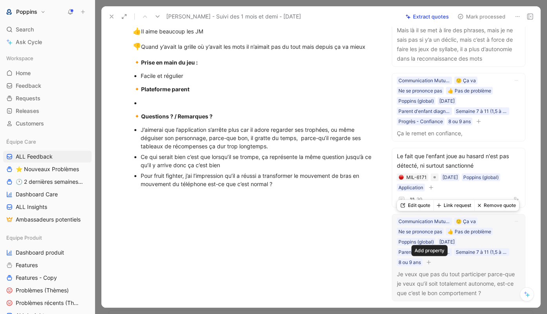
click at [430, 263] on icon "button" at bounding box center [429, 261] width 5 height 5
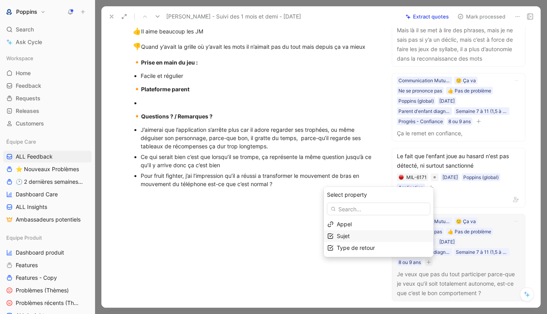
click at [383, 233] on div "Sujet" at bounding box center [383, 235] width 93 height 9
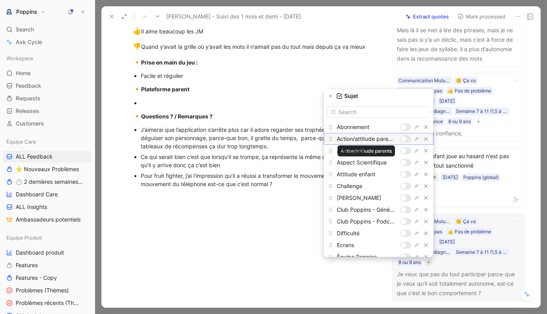
click at [401, 138] on div at bounding box center [405, 138] width 11 height 7
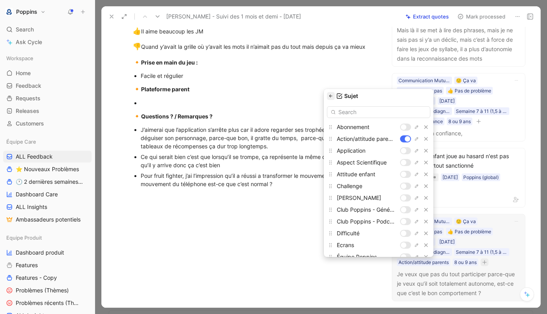
click at [331, 98] on icon "button" at bounding box center [331, 96] width 5 height 5
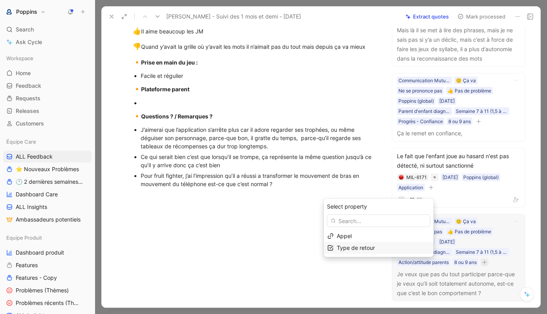
click at [387, 246] on div "Type de retour" at bounding box center [383, 247] width 93 height 9
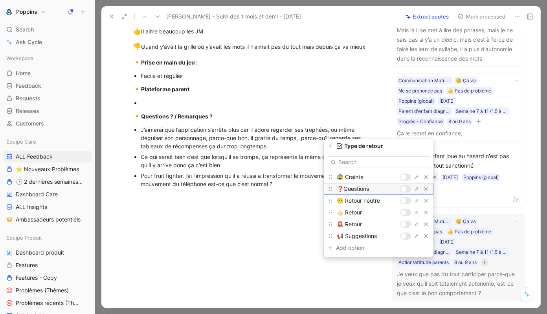
click at [403, 188] on div at bounding box center [404, 189] width 6 height 6
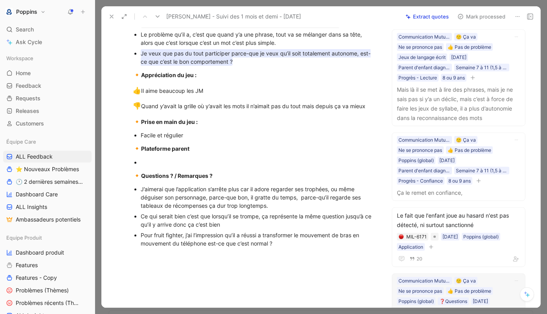
scroll to position [467, 0]
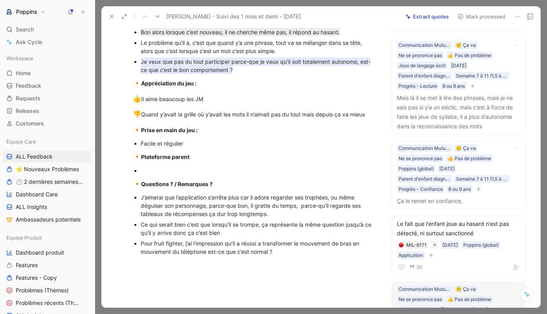
click at [169, 175] on div at bounding box center [259, 170] width 236 height 8
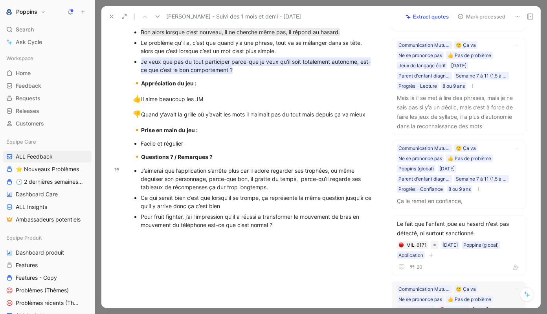
click at [239, 183] on div "J’aimerai que l’application s’arrête plus car il adore regarder ses trophées, o…" at bounding box center [259, 178] width 236 height 25
click at [209, 191] on div "J’aimerai que l’application s’arrête plus (+) car il adore regarder ses trophée…" at bounding box center [259, 178] width 236 height 25
click at [169, 191] on div "J’aimerai que l’application s’arrête plus (+) car il adore regarder ses trophée…" at bounding box center [259, 178] width 236 height 25
click at [362, 191] on div "J’aimerai que l’application s’arrête plus (+) car il adore regarder ses trophée…" at bounding box center [259, 178] width 236 height 25
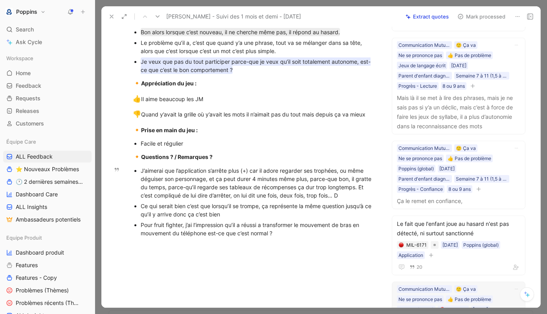
click at [314, 199] on div "J’aimerai que l’application s’arrête plus (+) car il adore regarder ses trophée…" at bounding box center [259, 182] width 236 height 33
click at [358, 199] on div "J’aimerai que l’application s’arrête plus (+) car il adore regarder ses trophée…" at bounding box center [259, 182] width 236 height 33
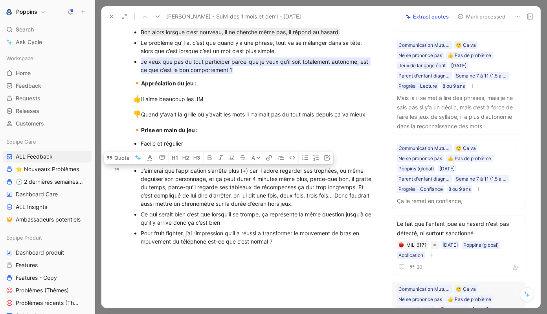
drag, startPoint x: 298, startPoint y: 215, endPoint x: 136, endPoint y: 178, distance: 165.7
click at [141, 178] on li "J’aimerai que l’application s’arrête plus (+) car il adore regarder ses trophée…" at bounding box center [259, 187] width 236 height 44
click at [120, 164] on button "Quote" at bounding box center [118, 157] width 28 height 13
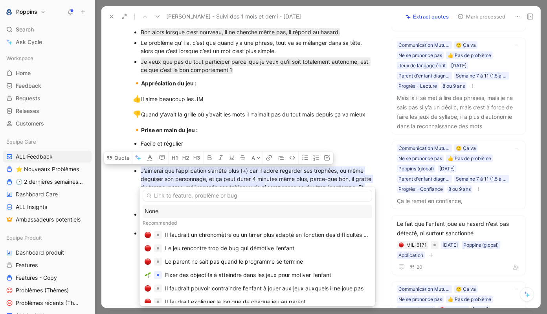
click at [173, 208] on div "None" at bounding box center [258, 210] width 226 height 9
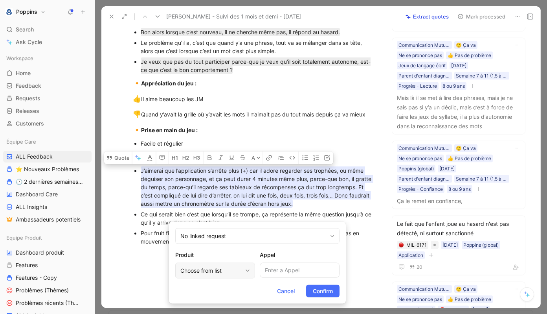
click at [209, 271] on div "Choose from list" at bounding box center [211, 270] width 62 height 9
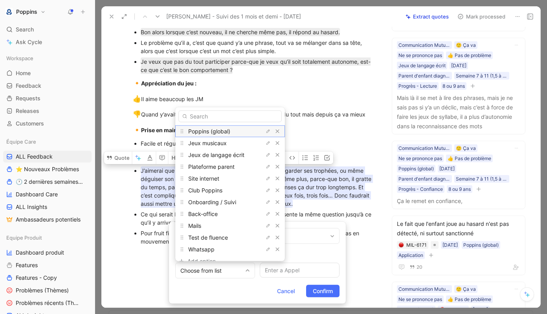
click at [224, 130] on span "Poppins (global)" at bounding box center [209, 130] width 42 height 7
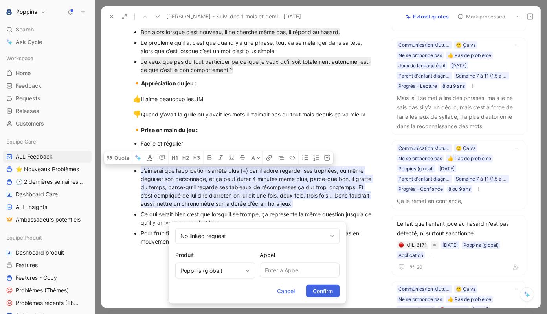
click at [327, 289] on span "Confirm" at bounding box center [323, 290] width 20 height 9
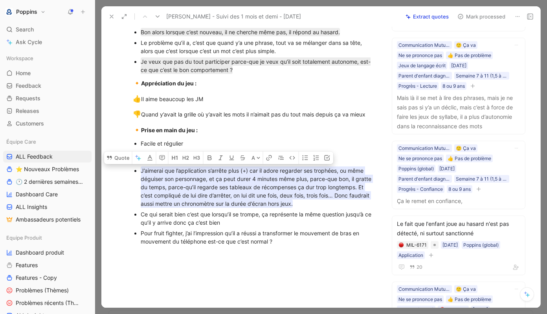
scroll to position [706, 0]
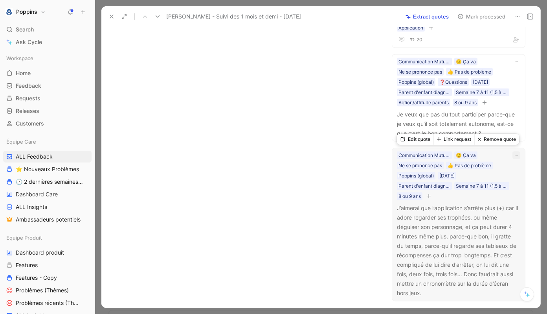
click at [518, 154] on icon "button" at bounding box center [516, 155] width 5 height 5
click at [429, 196] on icon "button" at bounding box center [429, 195] width 5 height 5
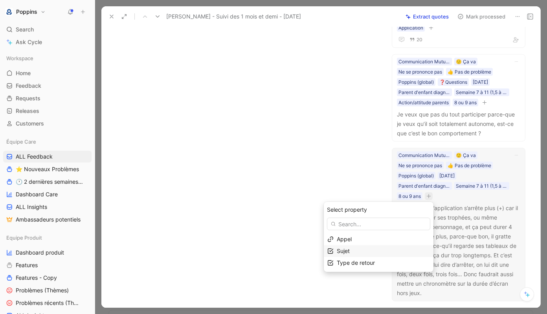
click at [361, 248] on div "Sujet" at bounding box center [383, 250] width 93 height 9
type input "temp"
click at [403, 252] on div at bounding box center [404, 252] width 6 height 6
click at [333, 210] on icon "button" at bounding box center [331, 208] width 5 height 5
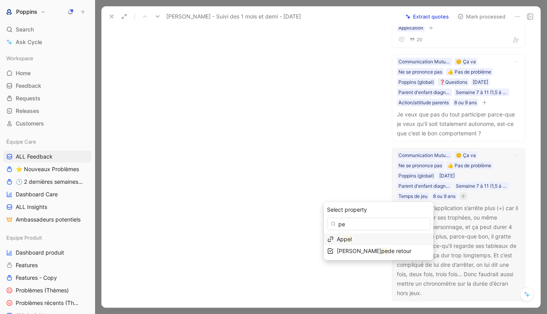
type input "p"
click at [372, 254] on span "Type de retour" at bounding box center [356, 250] width 38 height 7
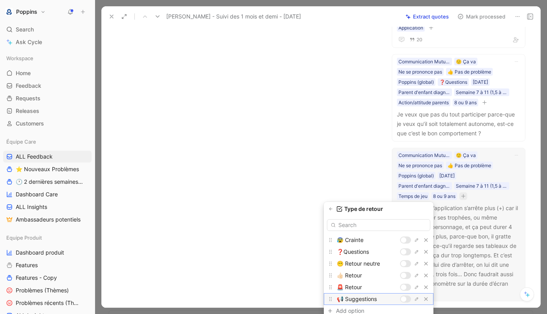
click at [406, 298] on div at bounding box center [404, 299] width 6 height 6
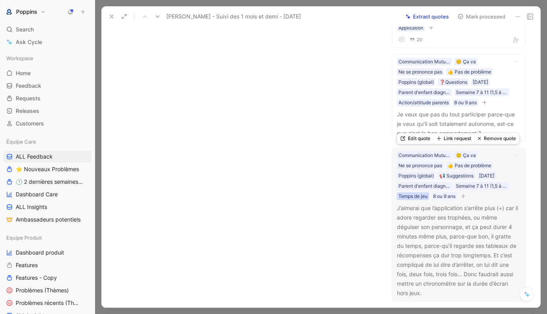
click at [417, 197] on div "Temps de jeu" at bounding box center [413, 196] width 29 height 8
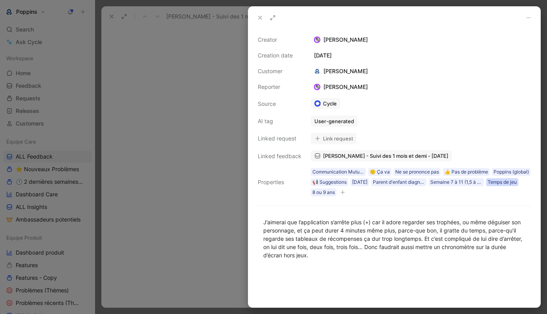
click at [509, 186] on div "Temps de jeu" at bounding box center [502, 182] width 29 height 8
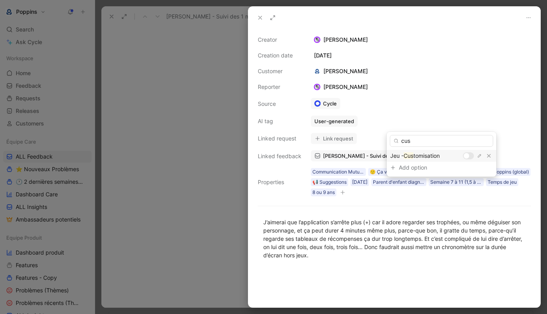
type input "cus"
click at [469, 156] on div at bounding box center [468, 155] width 11 height 7
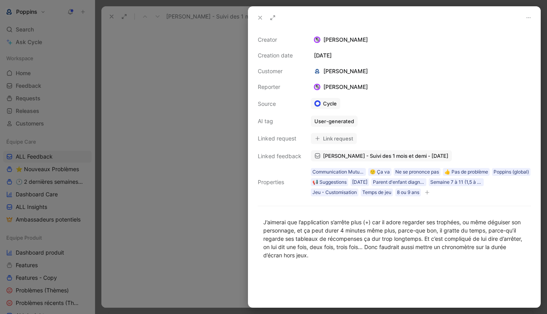
click at [258, 20] on icon at bounding box center [260, 18] width 6 height 6
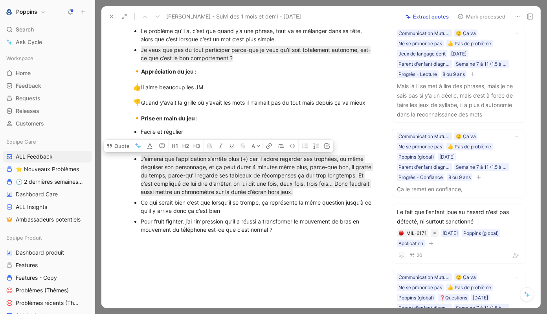
scroll to position [483, 0]
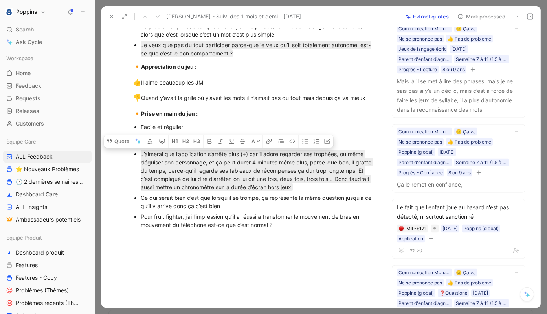
click at [243, 210] on div "Ce qui serait bien c’est que lorsqu’il se trompe, ça représente la même questio…" at bounding box center [259, 201] width 236 height 17
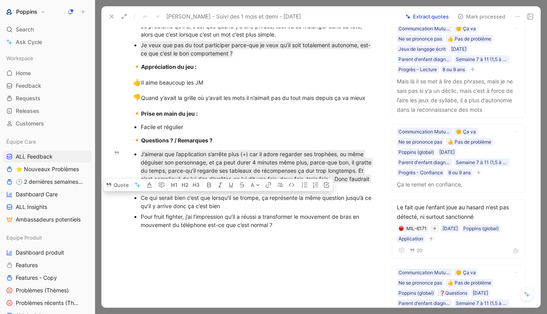
drag, startPoint x: 232, startPoint y: 217, endPoint x: 132, endPoint y: 212, distance: 100.4
click at [132, 212] on ul "J’aimerai que l’application s’arrête plus (+) car il adore regarder ses trophée…" at bounding box center [255, 189] width 274 height 81
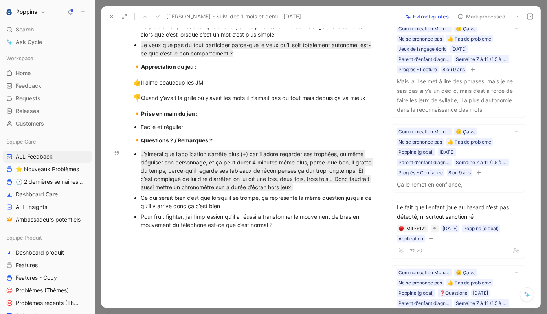
click at [167, 209] on div "Ce qui serait bien c’est que lorsqu’il se trompe, ça représente la même questio…" at bounding box center [259, 201] width 236 height 17
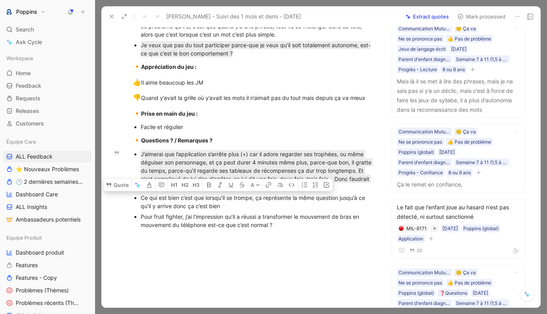
drag, startPoint x: 224, startPoint y: 217, endPoint x: 136, endPoint y: 213, distance: 88.2
click at [141, 211] on li "Ce qui est bien c’est que lorsqu’il se trompe, ça représente la même question j…" at bounding box center [259, 201] width 236 height 19
click at [120, 191] on button "Quote" at bounding box center [117, 184] width 28 height 13
click at [246, 210] on div "Ce qui est bien c’est que lorsqu’il se trompe, ça représente la même question j…" at bounding box center [259, 201] width 236 height 17
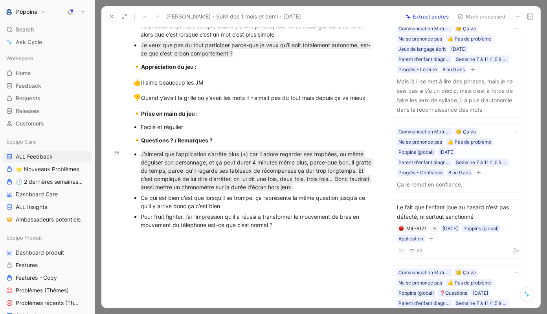
click at [235, 210] on div "Ce qui est bien c’est que lorsqu’il se trompe, ça représente la même question j…" at bounding box center [259, 201] width 236 height 17
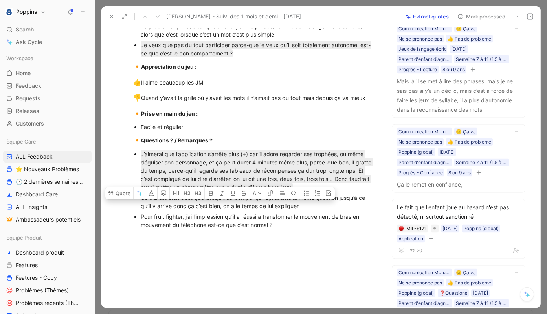
drag, startPoint x: 307, startPoint y: 221, endPoint x: 135, endPoint y: 215, distance: 171.9
click at [134, 215] on ul "J’aimerai que l’application s’arrête plus (+) car il adore regarder ses trophée…" at bounding box center [255, 189] width 274 height 81
click at [157, 211] on p "Ce qui est bien c’est que lorsqu’il se trompe, ça représente la même question j…" at bounding box center [259, 201] width 236 height 19
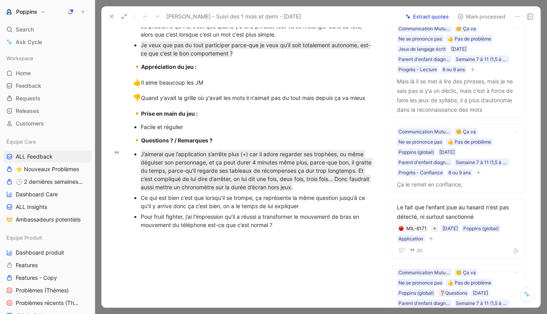
drag, startPoint x: 138, startPoint y: 211, endPoint x: 341, endPoint y: 217, distance: 202.9
click at [341, 217] on ul "J’aimerai que l’application s’arrête plus (+) car il adore regarder ses trophée…" at bounding box center [255, 189] width 274 height 81
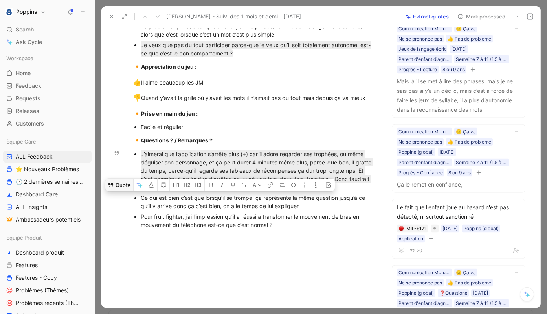
click at [125, 191] on button "Quote" at bounding box center [119, 184] width 28 height 13
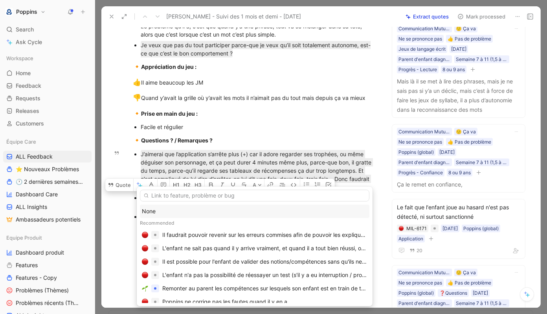
click at [191, 216] on div "None" at bounding box center [255, 210] width 230 height 13
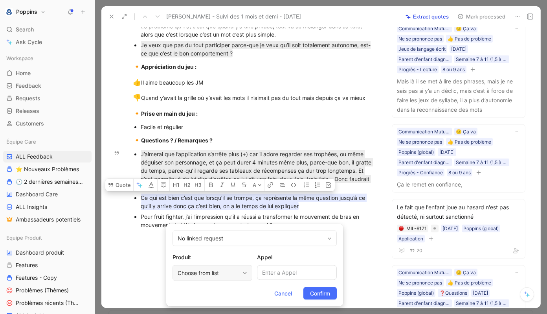
click at [200, 272] on div "Choose from list" at bounding box center [209, 272] width 62 height 9
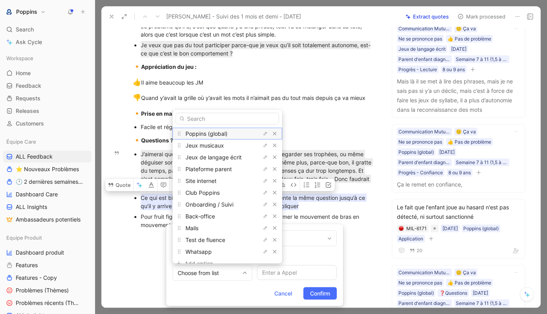
click at [216, 132] on span "Poppins (global)" at bounding box center [207, 133] width 42 height 7
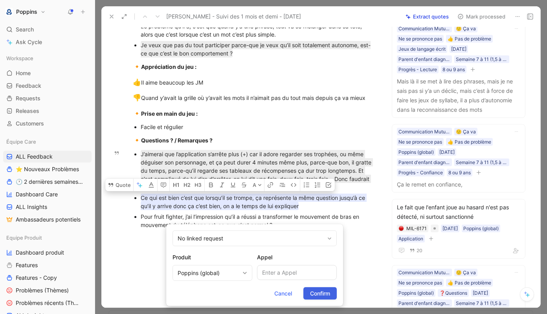
click at [321, 290] on span "Confirm" at bounding box center [320, 293] width 20 height 9
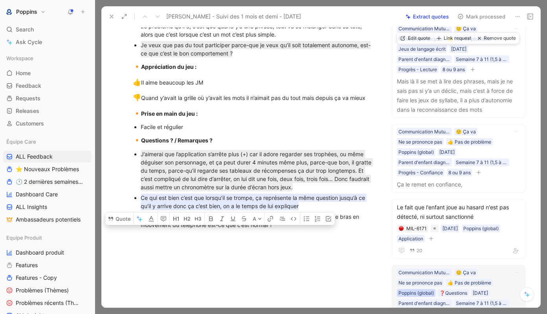
scroll to position [819, 0]
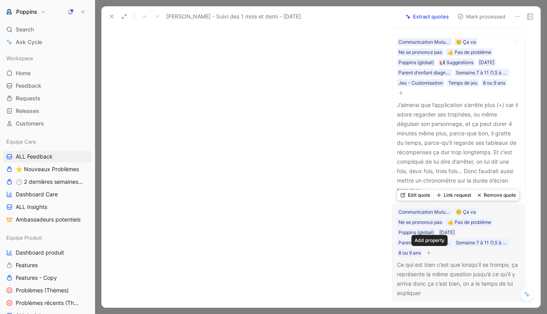
click at [431, 251] on icon "button" at bounding box center [429, 252] width 5 height 5
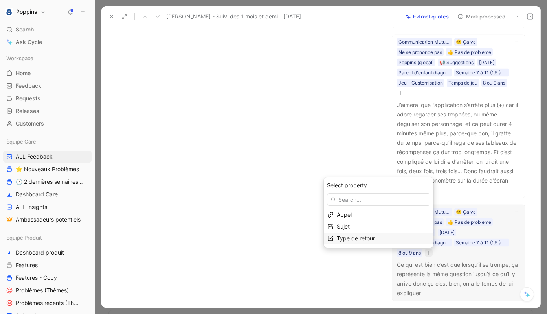
click at [371, 237] on span "Type de retour" at bounding box center [356, 238] width 38 height 7
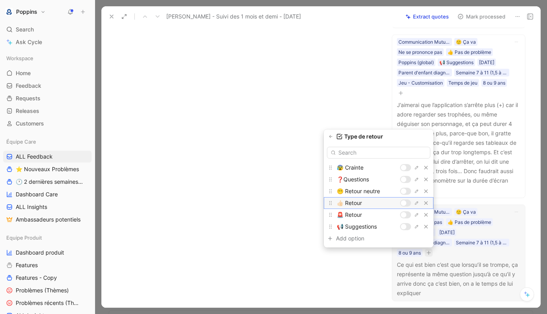
click at [407, 201] on div at bounding box center [405, 202] width 11 height 7
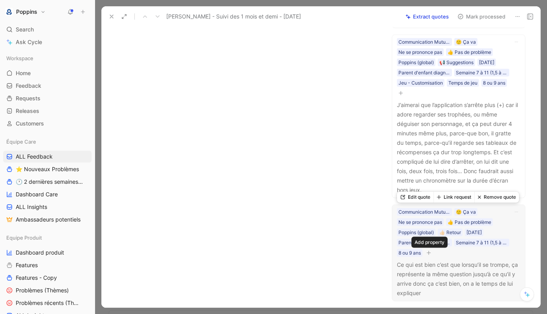
click at [430, 255] on icon "button" at bounding box center [429, 252] width 5 height 5
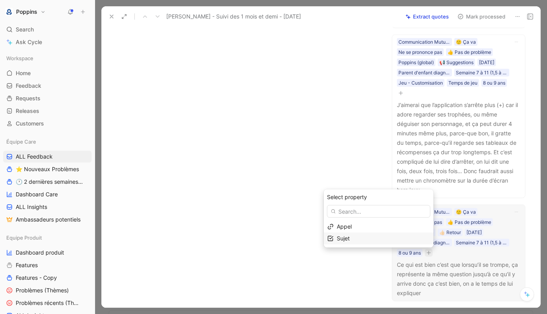
click at [380, 235] on div "Sujet" at bounding box center [383, 238] width 93 height 9
type input "e"
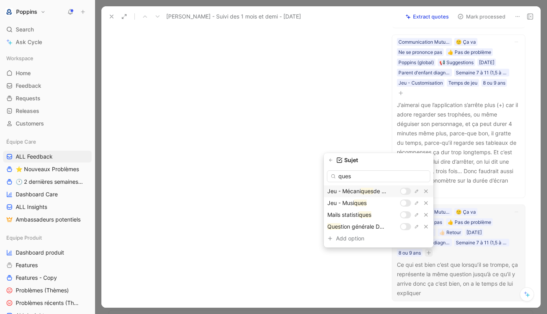
type input "ques"
click at [404, 192] on div at bounding box center [404, 191] width 6 height 6
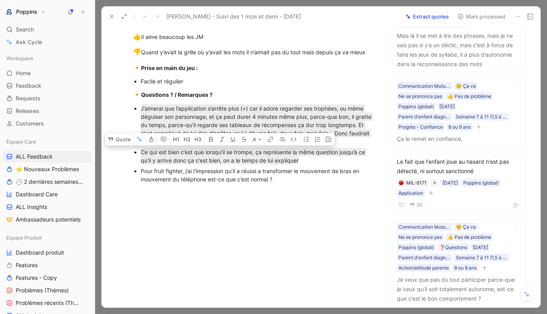
scroll to position [528, 0]
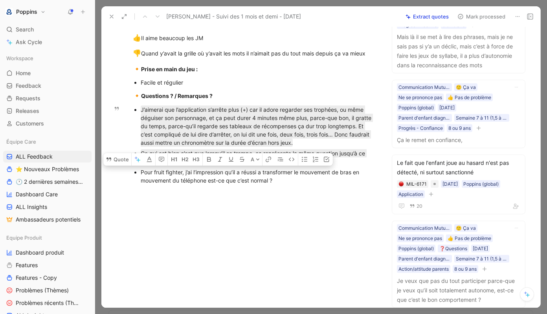
drag, startPoint x: 289, startPoint y: 190, endPoint x: 119, endPoint y: 186, distance: 170.7
click at [119, 186] on ul "J’aimerai que l’application s’arrête plus (+) car il adore regarder ses trophée…" at bounding box center [255, 144] width 274 height 81
click at [108, 161] on icon at bounding box center [109, 159] width 5 height 4
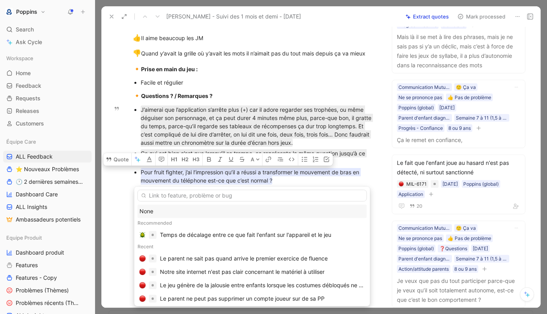
click at [169, 213] on div "None" at bounding box center [253, 210] width 226 height 9
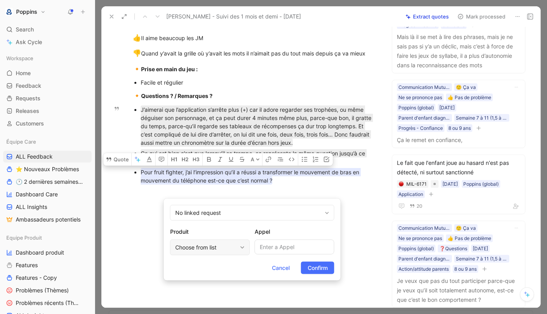
click at [207, 246] on div "Choose from list" at bounding box center [206, 247] width 62 height 9
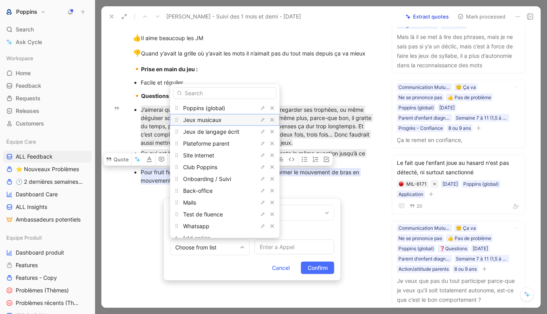
click at [221, 121] on div "Jeux musicaux" at bounding box center [212, 119] width 59 height 9
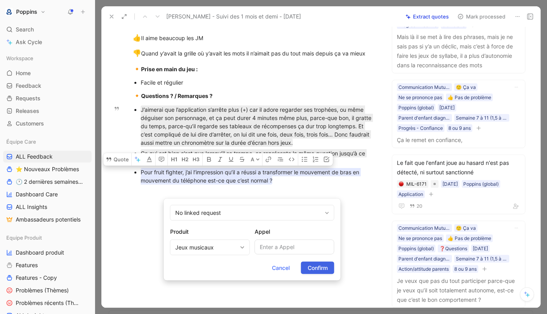
click at [322, 268] on span "Confirm" at bounding box center [318, 267] width 20 height 9
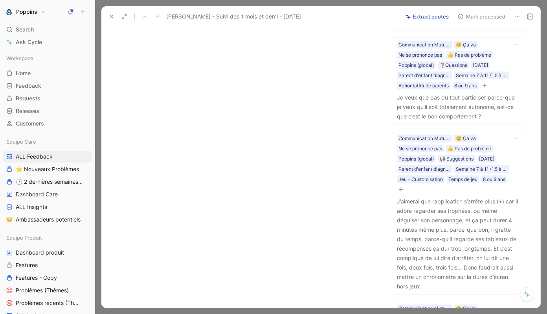
scroll to position [922, 0]
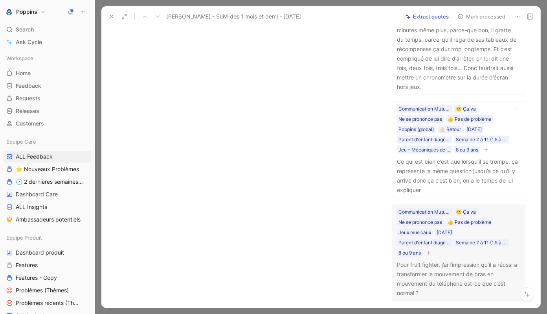
click at [430, 252] on icon "button" at bounding box center [429, 252] width 5 height 5
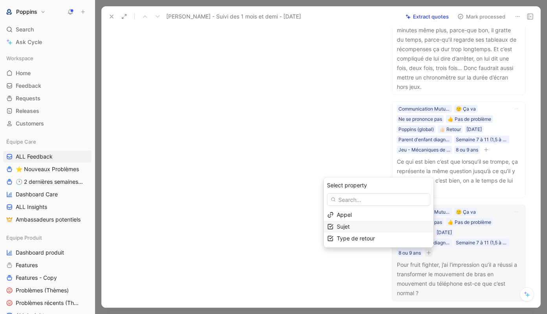
click at [366, 226] on div "Sujet" at bounding box center [383, 226] width 93 height 9
type input "fruit"
click at [404, 227] on div at bounding box center [404, 227] width 6 height 6
click at [333, 194] on icon "button" at bounding box center [331, 195] width 5 height 5
click at [360, 237] on span "Type de retour" at bounding box center [356, 238] width 38 height 7
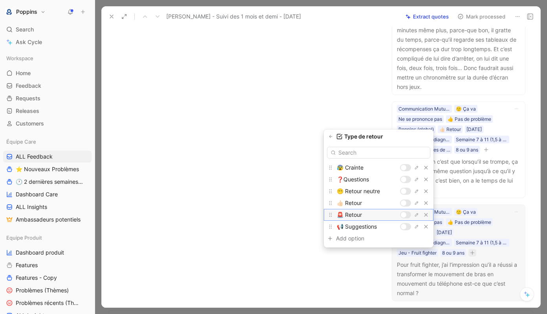
click at [407, 216] on div at bounding box center [405, 214] width 11 height 7
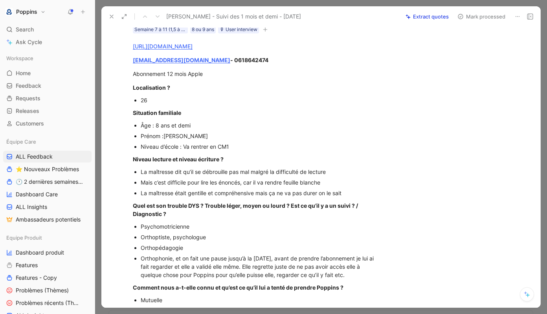
scroll to position [0, 0]
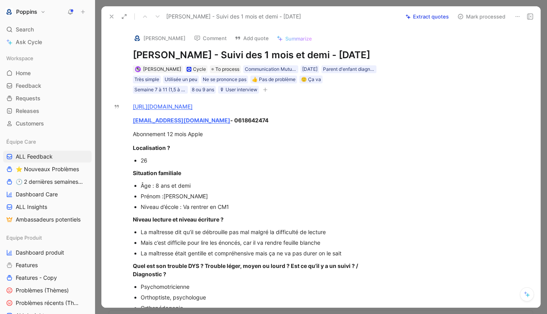
click at [136, 34] on img at bounding box center [137, 38] width 8 height 8
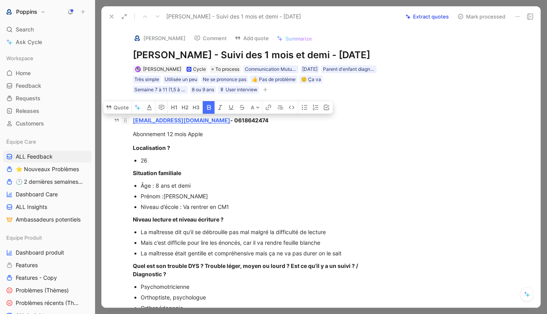
drag, startPoint x: 188, startPoint y: 134, endPoint x: 129, endPoint y: 131, distance: 59.0
click at [129, 127] on p "[EMAIL_ADDRESS][DOMAIN_NAME] - 0618642474" at bounding box center [255, 120] width 274 height 13
copy div "[EMAIL_ADDRESS][DOMAIN_NAME]"
click at [135, 37] on img at bounding box center [137, 38] width 8 height 8
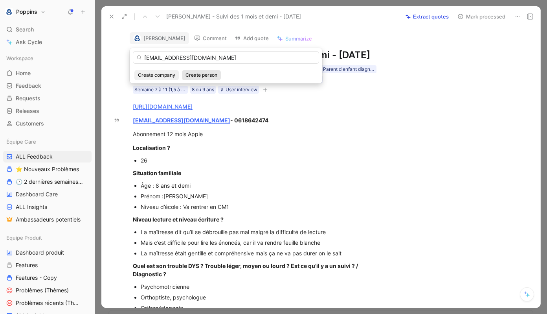
type input "[EMAIL_ADDRESS][DOMAIN_NAME]"
click at [197, 75] on span "Create person" at bounding box center [202, 75] width 32 height 8
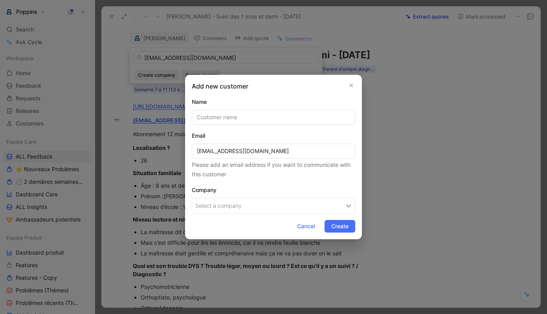
click at [228, 121] on input "text" at bounding box center [274, 117] width 164 height 15
type input "[PERSON_NAME]"
paste input "[EMAIL_ADDRESS][DOMAIN_NAME]"
type input "[EMAIL_ADDRESS][DOMAIN_NAME]"
click at [246, 114] on input "[PERSON_NAME]" at bounding box center [274, 117] width 164 height 15
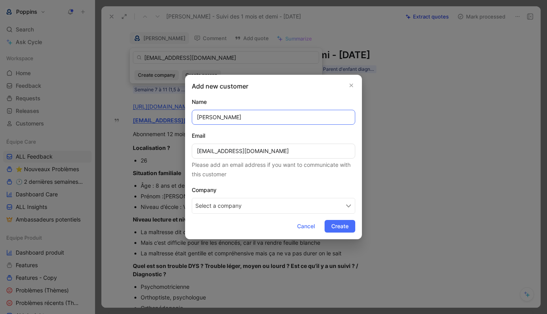
type input "[PERSON_NAME]"
click at [243, 202] on button "Select a company" at bounding box center [274, 206] width 164 height 16
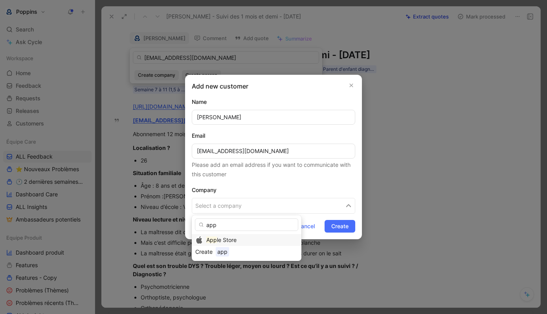
type input "app"
click at [229, 237] on span "le Store" at bounding box center [227, 239] width 20 height 7
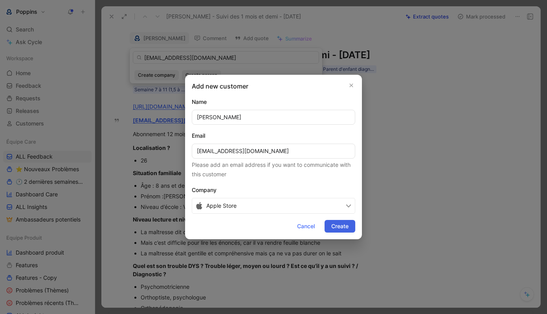
click at [340, 223] on span "Create" at bounding box center [339, 225] width 17 height 9
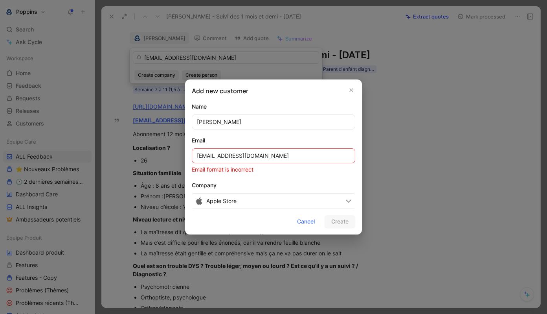
click at [267, 156] on input "[EMAIL_ADDRESS][DOMAIN_NAME]" at bounding box center [274, 155] width 164 height 15
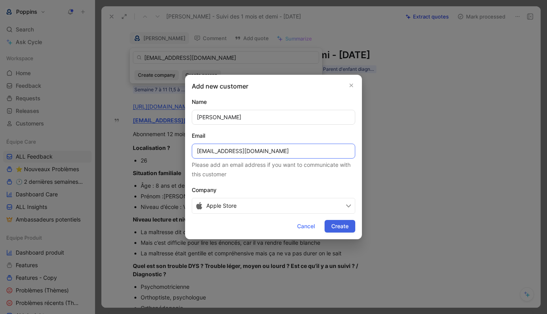
type input "[EMAIL_ADDRESS][DOMAIN_NAME]"
click at [335, 224] on span "Create" at bounding box center [339, 225] width 17 height 9
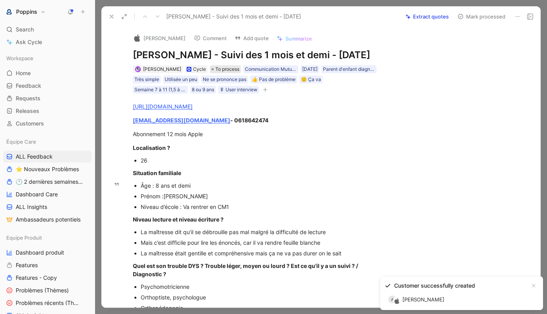
click at [223, 73] on span "To process" at bounding box center [227, 69] width 24 height 8
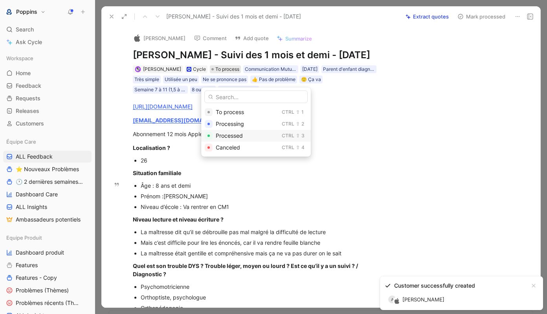
click at [253, 138] on div "Processed" at bounding box center [247, 135] width 63 height 9
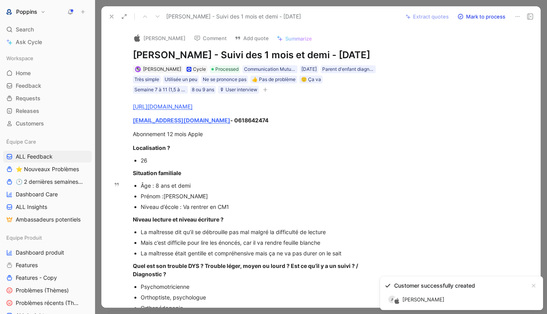
click at [108, 16] on icon at bounding box center [111, 16] width 6 height 6
